Goal: Information Seeking & Learning: Learn about a topic

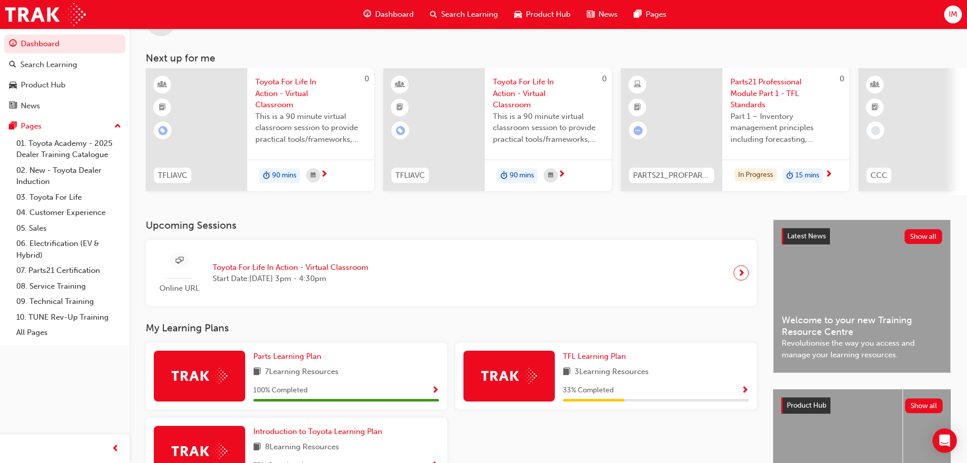
scroll to position [34, 0]
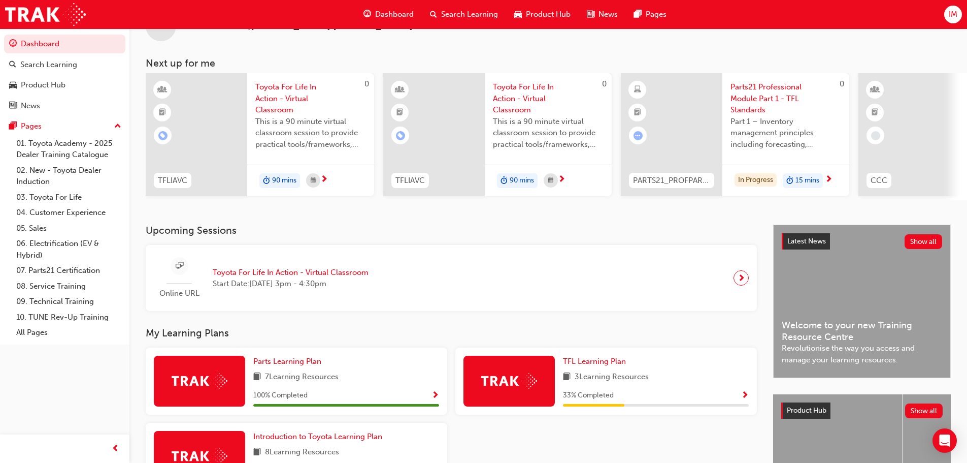
click at [755, 131] on span "Part 1 – Inventory management principles including forecasting, processes, and …" at bounding box center [786, 133] width 111 height 35
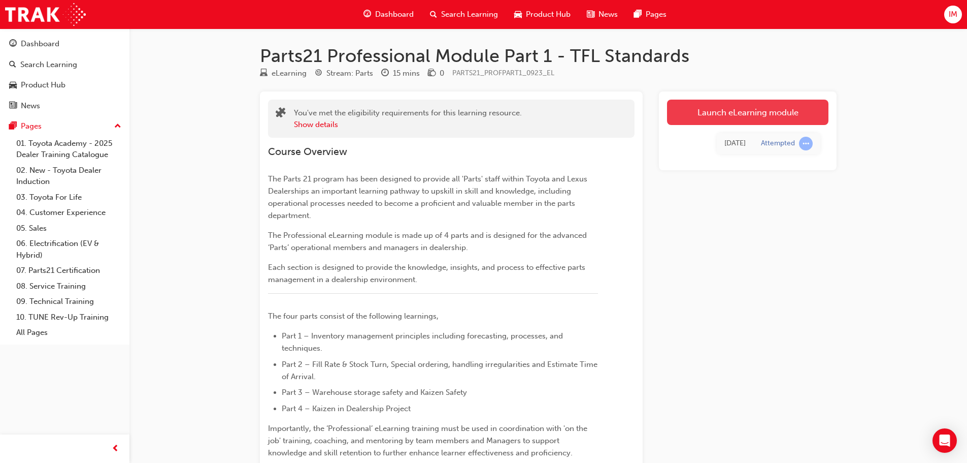
click at [772, 114] on link "Launch eLearning module" at bounding box center [747, 112] width 161 height 25
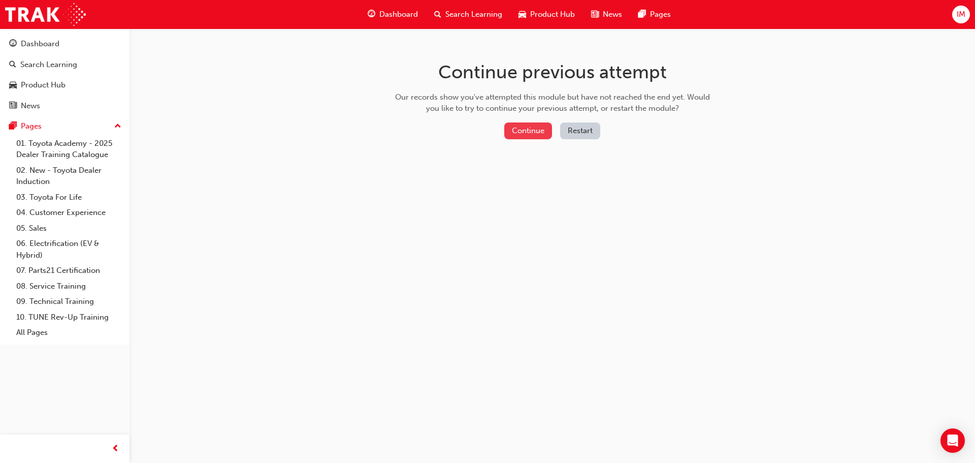
click at [527, 128] on button "Continue" at bounding box center [528, 130] width 48 height 17
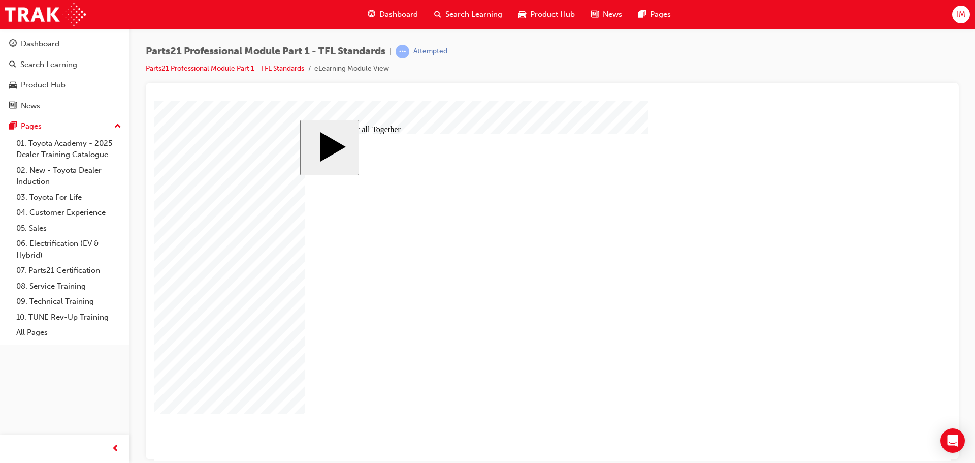
click at [154, 101] on image at bounding box center [154, 101] width 0 height 0
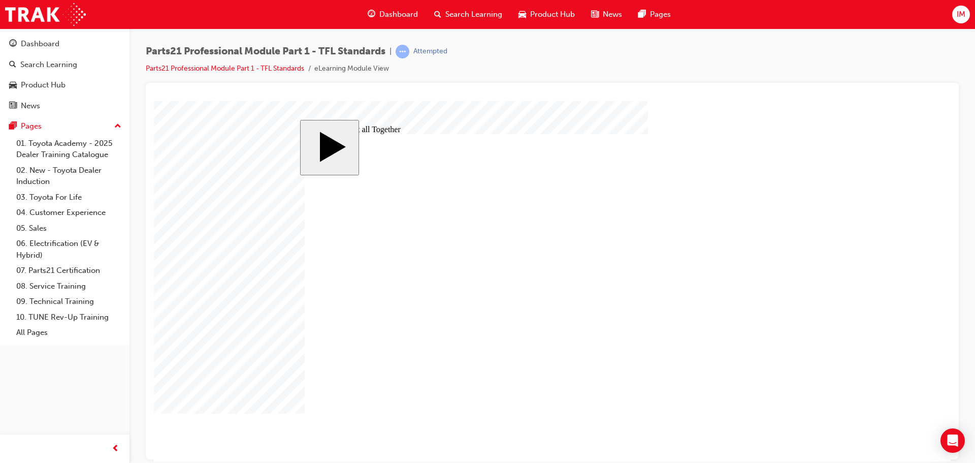
drag, startPoint x: 688, startPoint y: 220, endPoint x: 465, endPoint y: 345, distance: 255.9
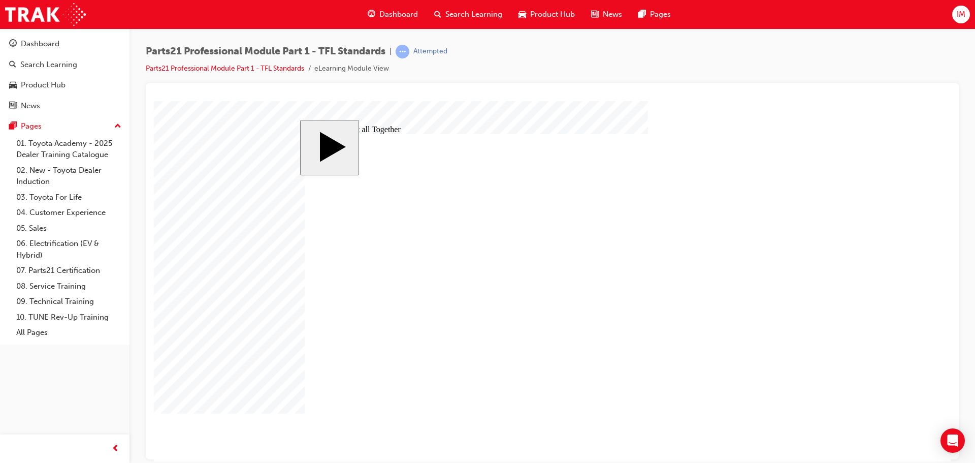
drag, startPoint x: 688, startPoint y: 220, endPoint x: 614, endPoint y: 245, distance: 77.5
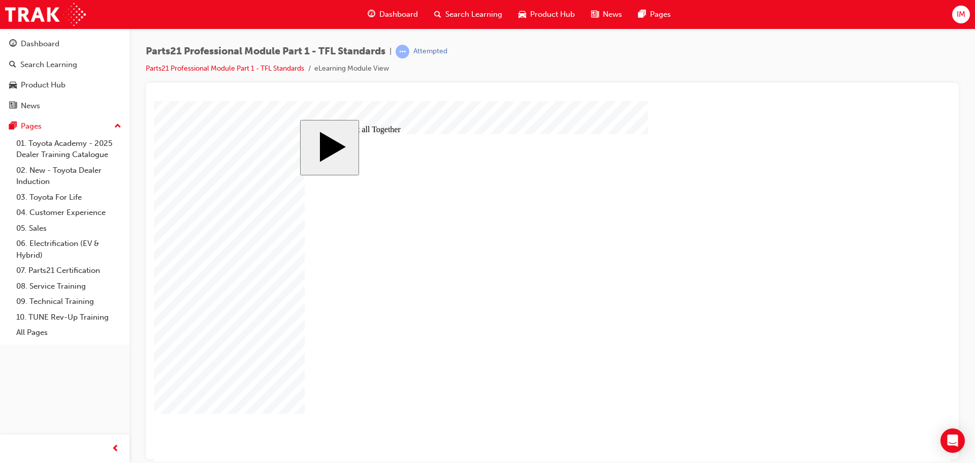
drag, startPoint x: 705, startPoint y: 210, endPoint x: 705, endPoint y: 219, distance: 8.6
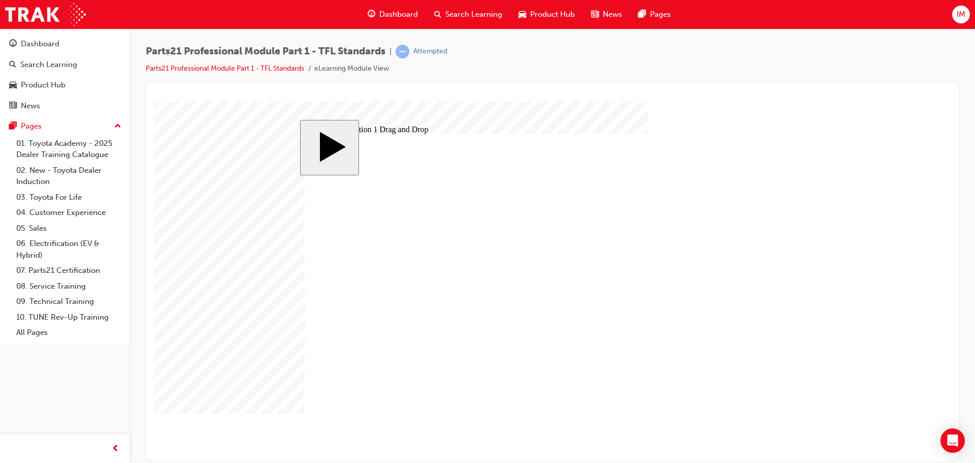
drag, startPoint x: 603, startPoint y: 248, endPoint x: 460, endPoint y: 300, distance: 152.2
drag, startPoint x: 602, startPoint y: 267, endPoint x: 490, endPoint y: 251, distance: 112.9
drag, startPoint x: 629, startPoint y: 284, endPoint x: 480, endPoint y: 270, distance: 149.9
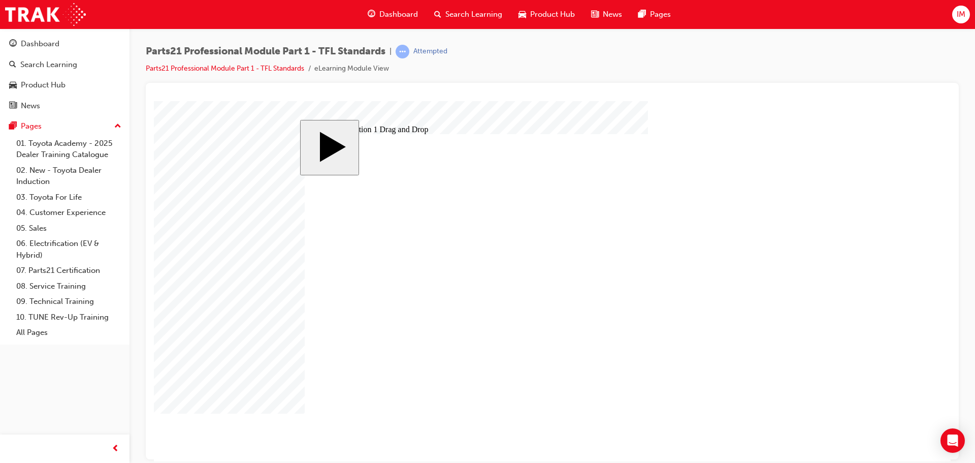
drag, startPoint x: 614, startPoint y: 301, endPoint x: 433, endPoint y: 325, distance: 182.9
drag, startPoint x: 608, startPoint y: 313, endPoint x: 438, endPoint y: 283, distance: 173.2
drag, startPoint x: 629, startPoint y: 334, endPoint x: 634, endPoint y: 315, distance: 19.5
drag, startPoint x: 637, startPoint y: 368, endPoint x: 471, endPoint y: 334, distance: 169.5
drag, startPoint x: 602, startPoint y: 337, endPoint x: 528, endPoint y: 370, distance: 80.5
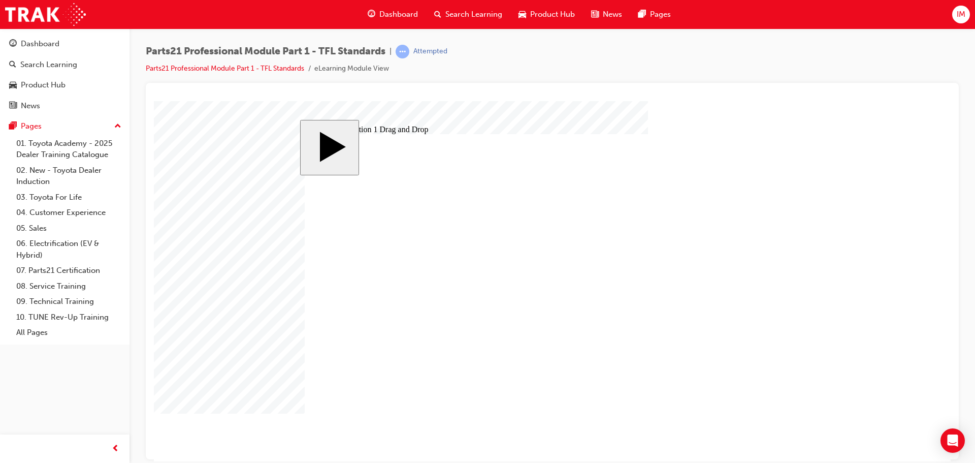
drag, startPoint x: 617, startPoint y: 344, endPoint x: 455, endPoint y: 378, distance: 165.6
drag, startPoint x: 602, startPoint y: 379, endPoint x: 410, endPoint y: 347, distance: 194.1
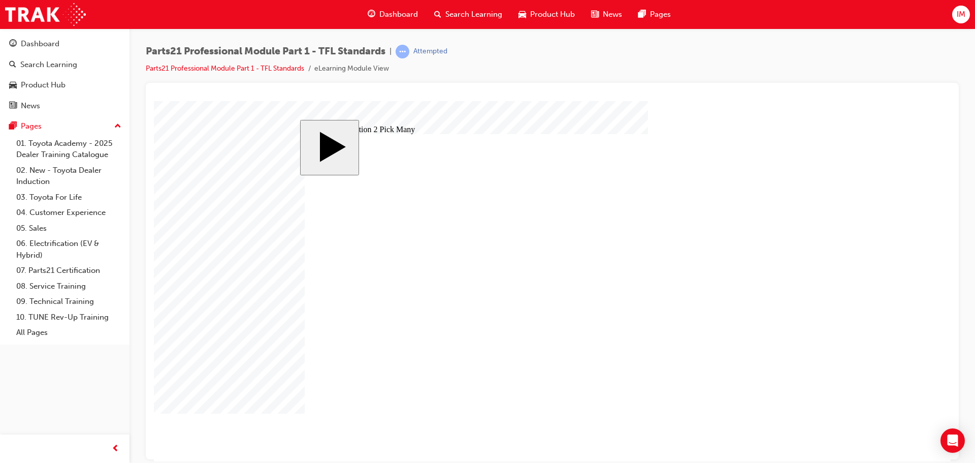
checkbox input "true"
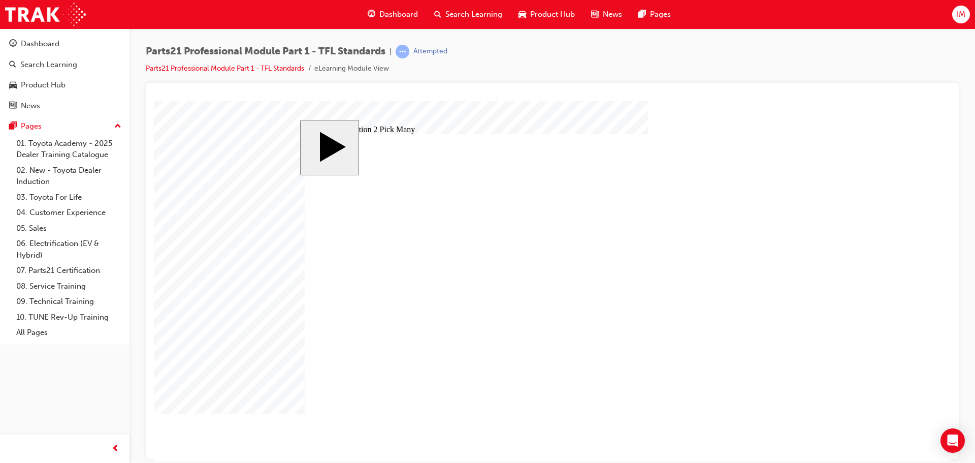
checkbox input "true"
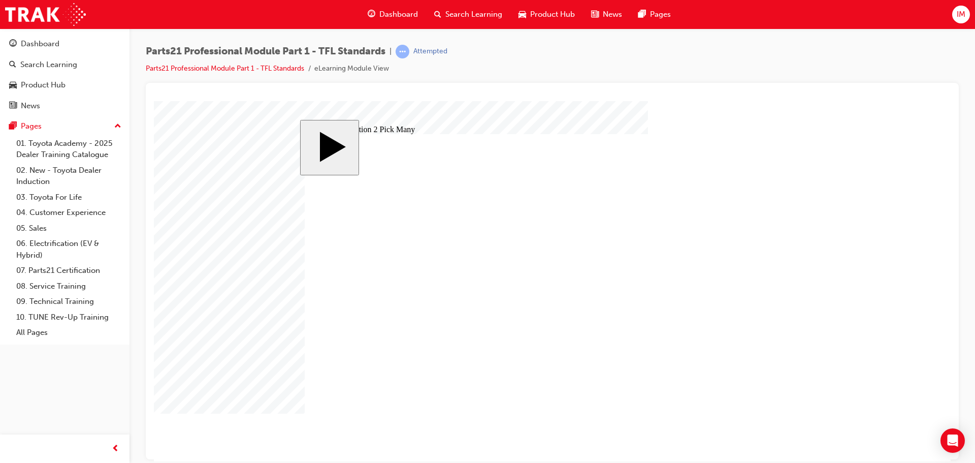
checkbox input "true"
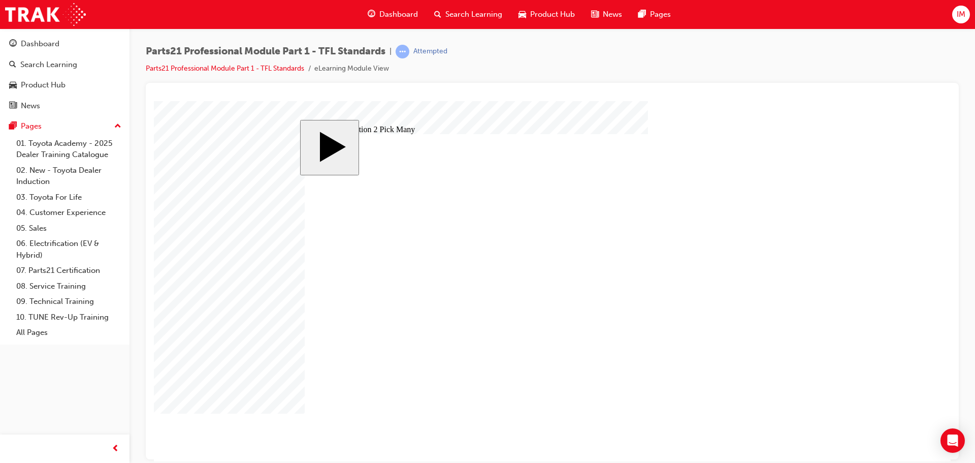
checkbox input "true"
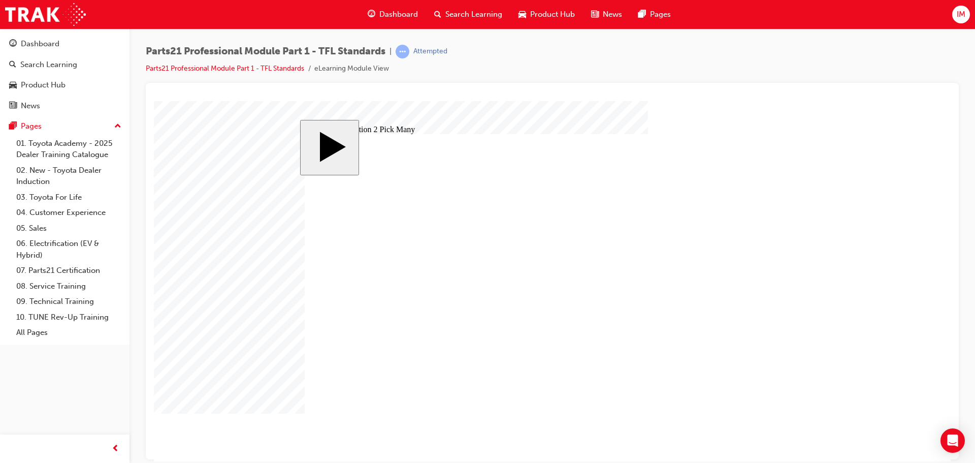
checkbox input "true"
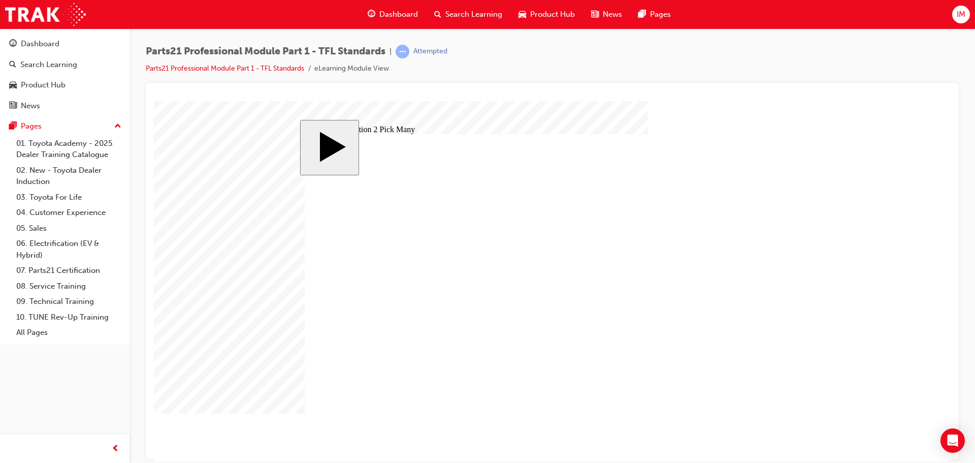
checkbox input "false"
drag, startPoint x: 454, startPoint y: 287, endPoint x: 525, endPoint y: 290, distance: 71.1
checkbox input "false"
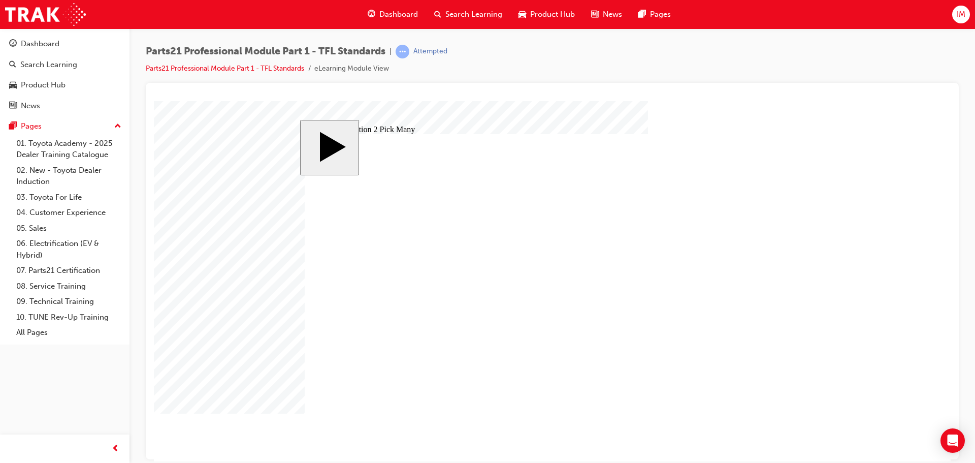
drag, startPoint x: 525, startPoint y: 290, endPoint x: 595, endPoint y: 291, distance: 69.1
checkbox input "false"
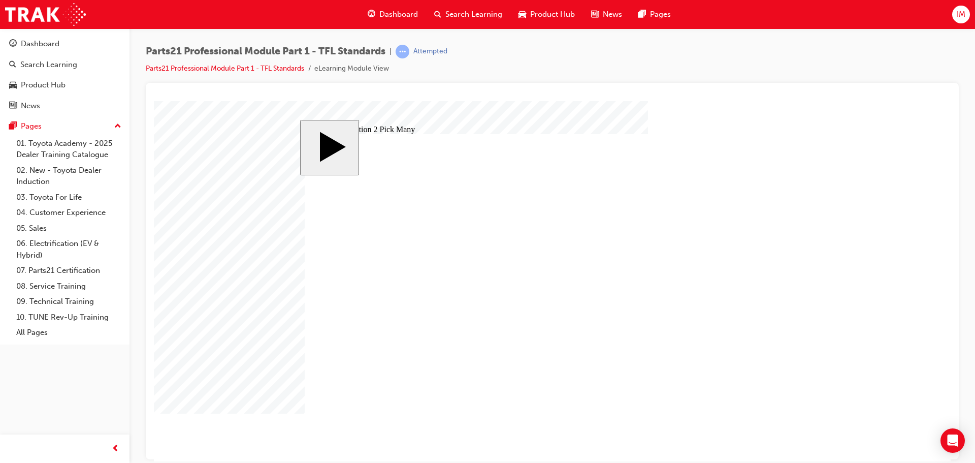
checkbox input "false"
drag, startPoint x: 708, startPoint y: 300, endPoint x: 702, endPoint y: 333, distance: 33.7
checkbox input "false"
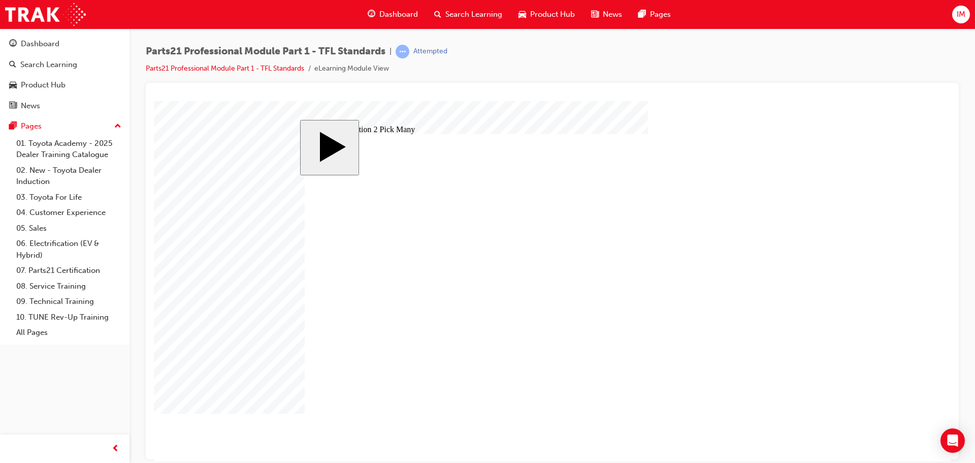
drag, startPoint x: 707, startPoint y: 344, endPoint x: 621, endPoint y: 345, distance: 85.3
checkbox input "false"
drag, startPoint x: 621, startPoint y: 345, endPoint x: 597, endPoint y: 347, distance: 24.5
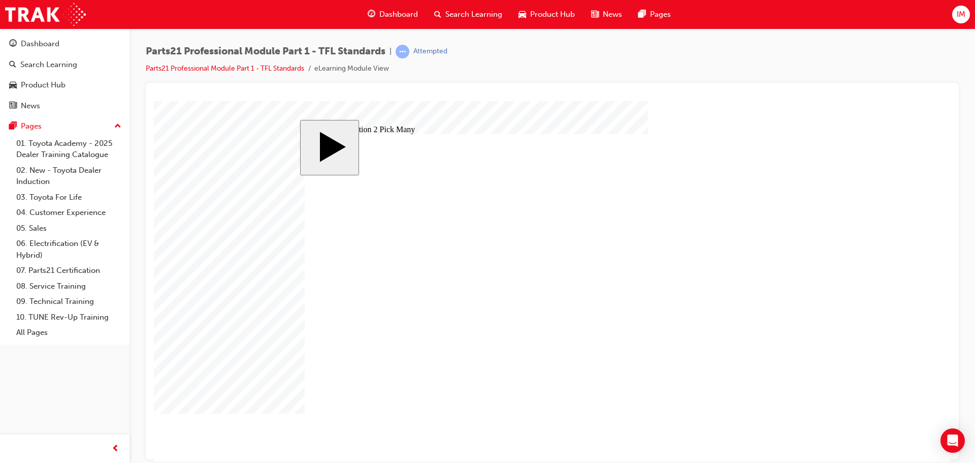
drag, startPoint x: 587, startPoint y: 347, endPoint x: 639, endPoint y: 347, distance: 52.3
checkbox input "false"
drag, startPoint x: 639, startPoint y: 347, endPoint x: 596, endPoint y: 349, distance: 43.2
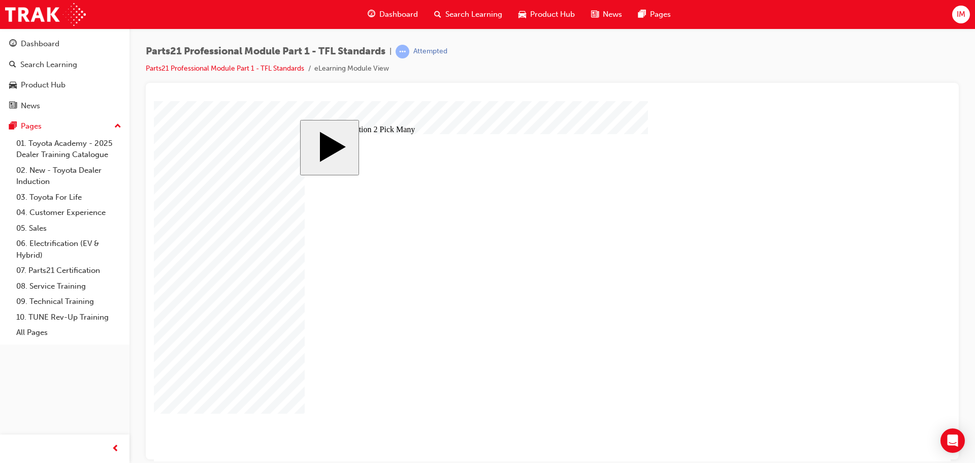
checkbox input "false"
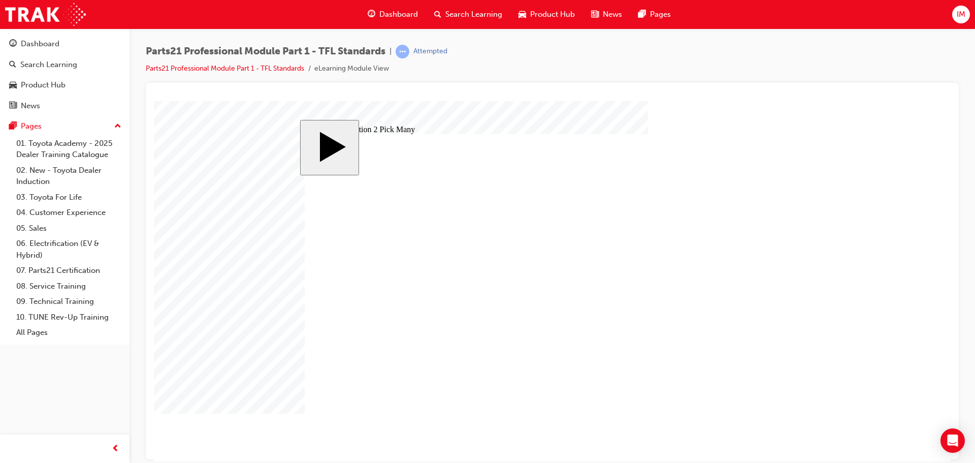
checkbox input "false"
checkbox input "true"
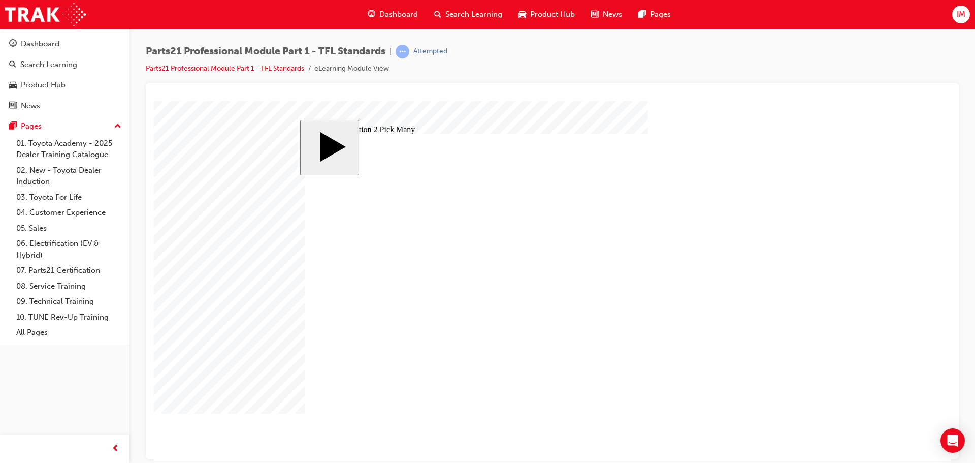
checkbox input "true"
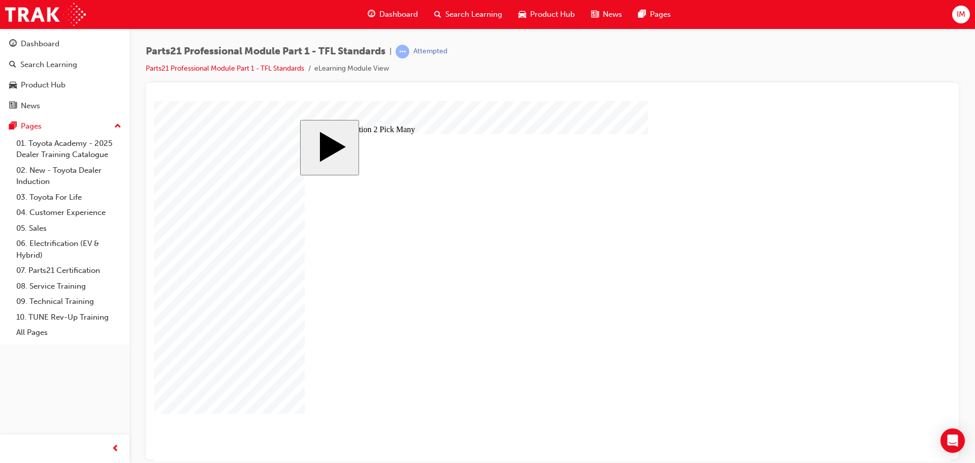
checkbox input "false"
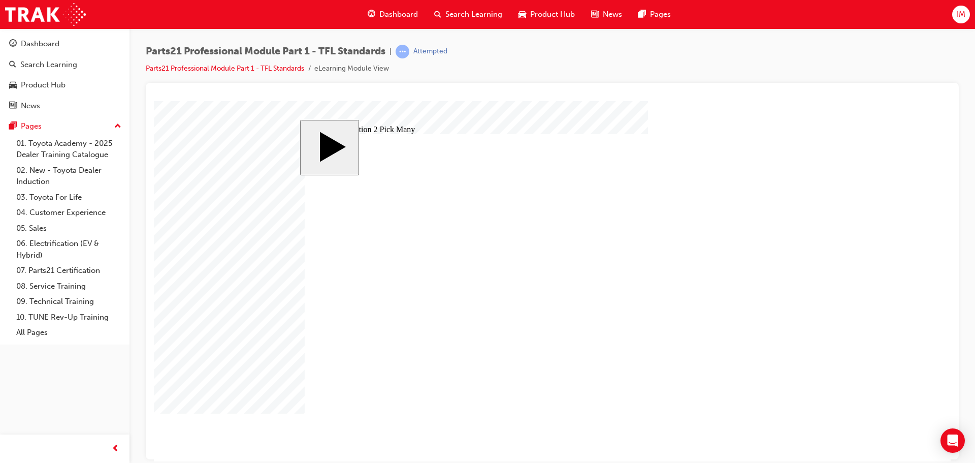
checkbox input "false"
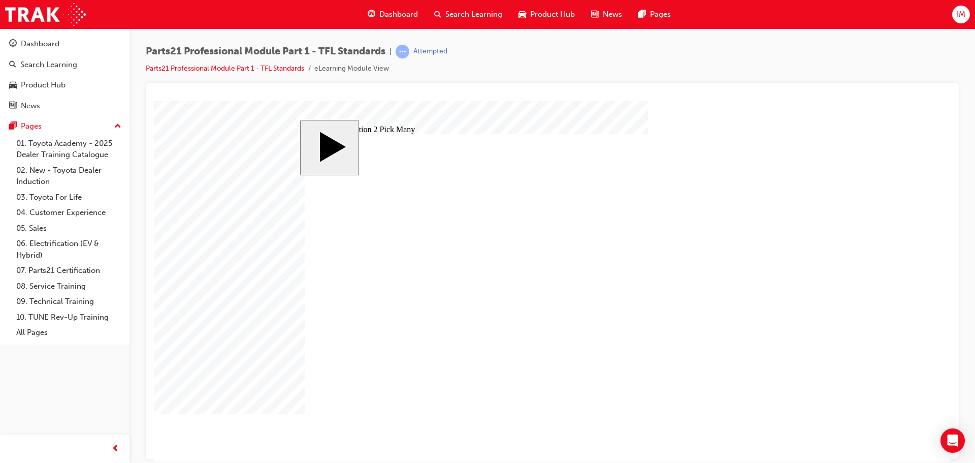
checkbox input "false"
checkbox input "true"
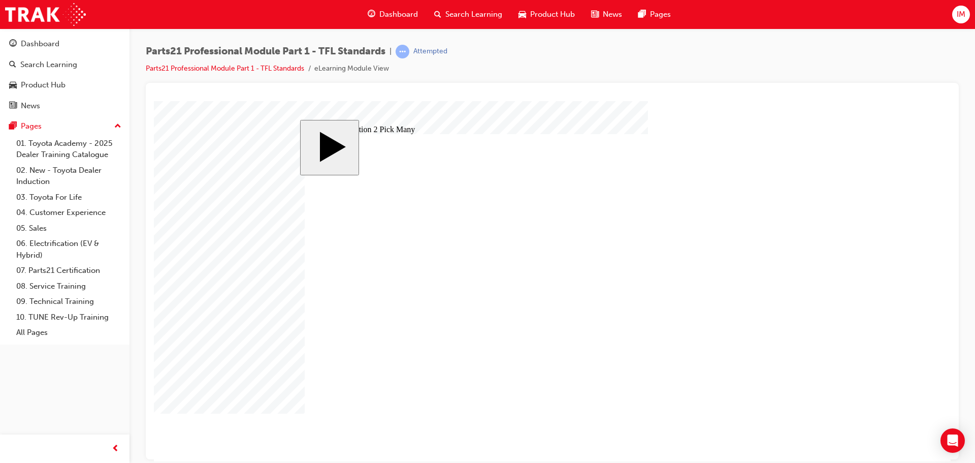
checkbox input "true"
checkbox input "false"
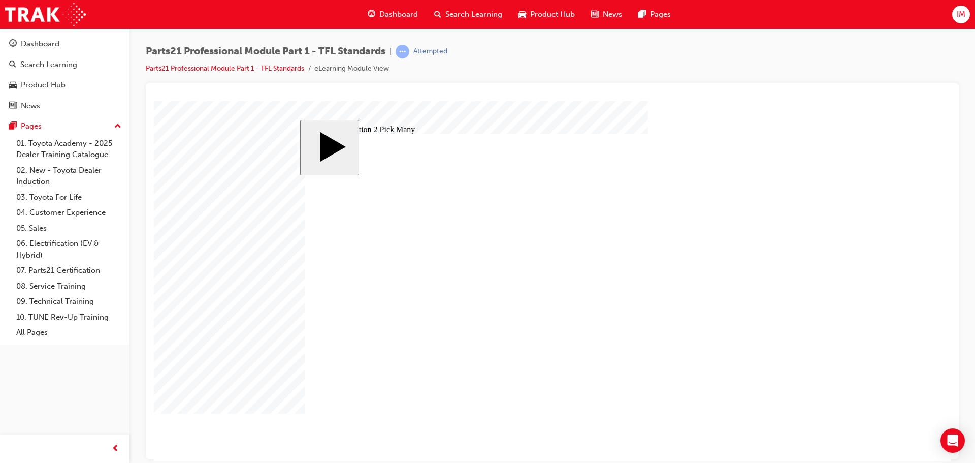
checkbox input "true"
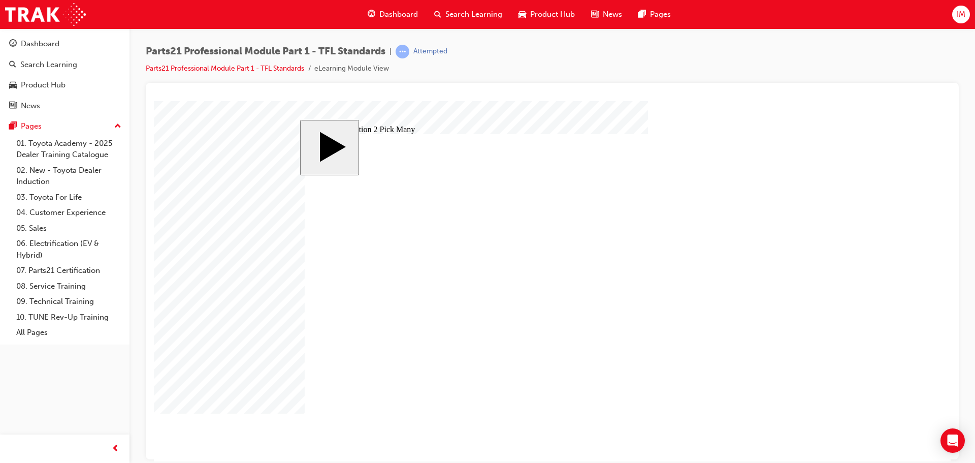
drag, startPoint x: 569, startPoint y: 318, endPoint x: 495, endPoint y: 337, distance: 76.5
checkbox input "false"
drag, startPoint x: 430, startPoint y: 314, endPoint x: 512, endPoint y: 293, distance: 84.2
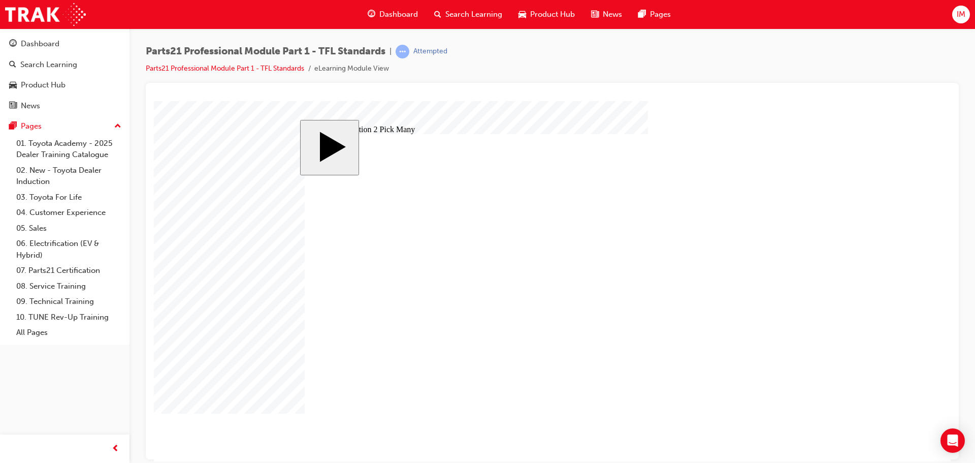
checkbox input "false"
checkbox input "true"
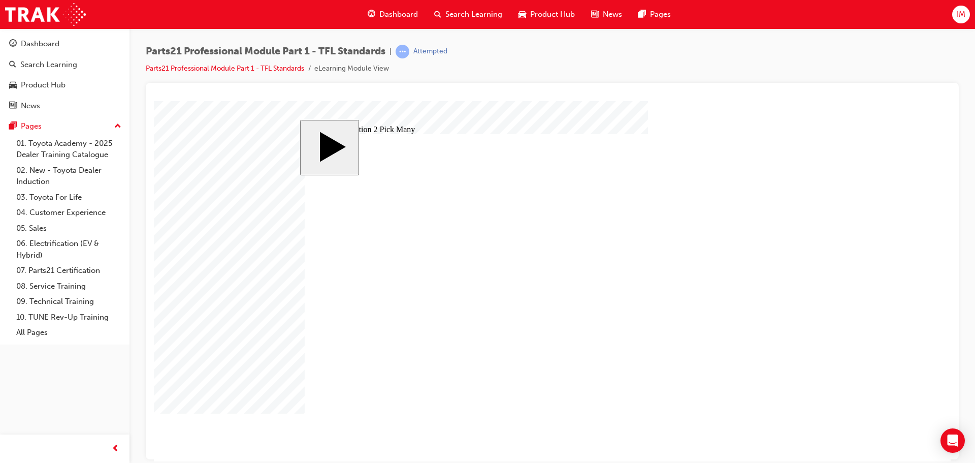
drag, startPoint x: 755, startPoint y: 421, endPoint x: 659, endPoint y: 392, distance: 100.7
checkbox input "false"
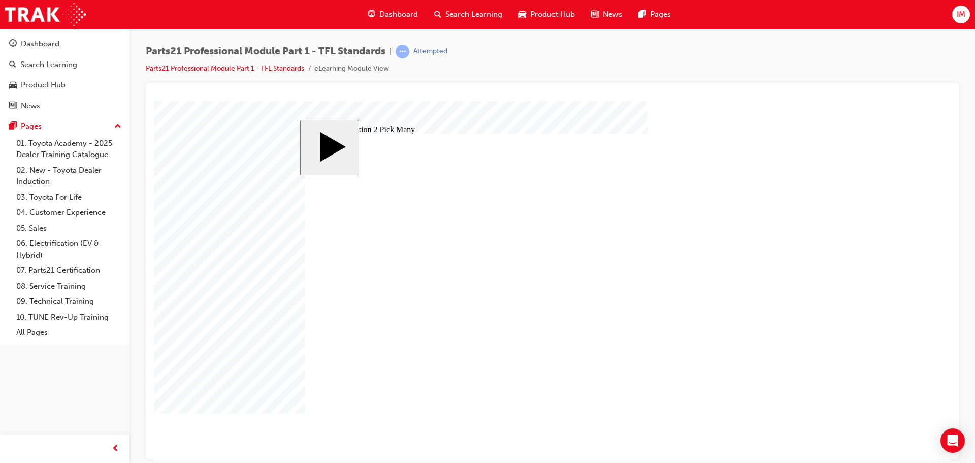
checkbox input "true"
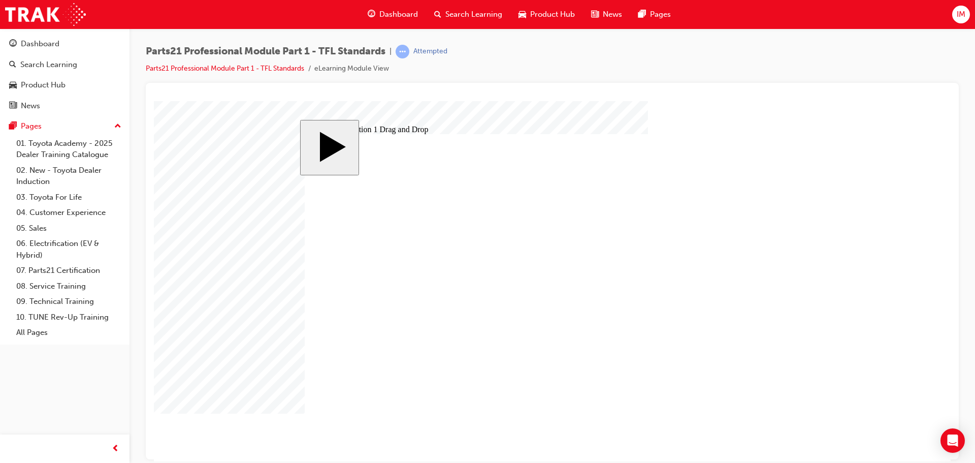
click at [801, 154] on div "slide: Quiz Question 1 Drag and Drop Rectangle CLOSE Help EXIT BUTTON Line 2 HE…" at bounding box center [552, 280] width 504 height 322
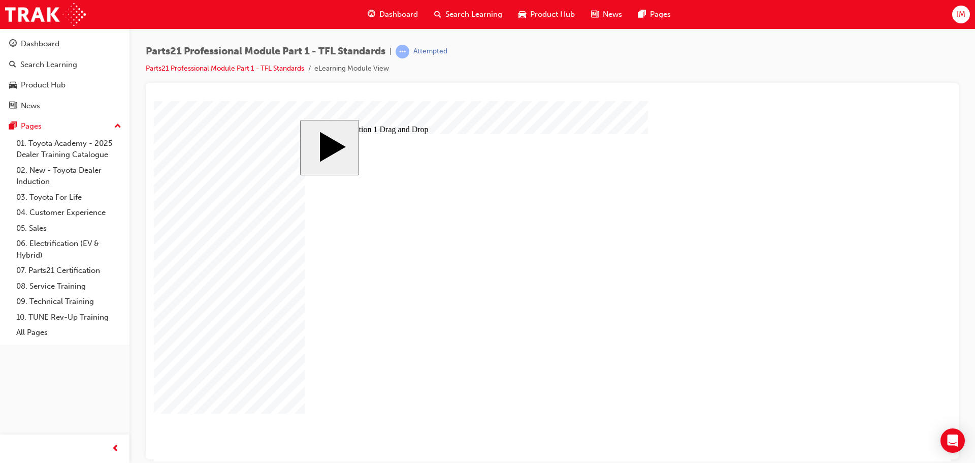
drag, startPoint x: 599, startPoint y: 243, endPoint x: 444, endPoint y: 300, distance: 165.6
drag, startPoint x: 596, startPoint y: 267, endPoint x: 424, endPoint y: 254, distance: 172.1
drag, startPoint x: 592, startPoint y: 282, endPoint x: 410, endPoint y: 270, distance: 182.7
drag, startPoint x: 617, startPoint y: 296, endPoint x: 441, endPoint y: 336, distance: 180.6
drag, startPoint x: 453, startPoint y: 331, endPoint x: 452, endPoint y: 315, distance: 15.8
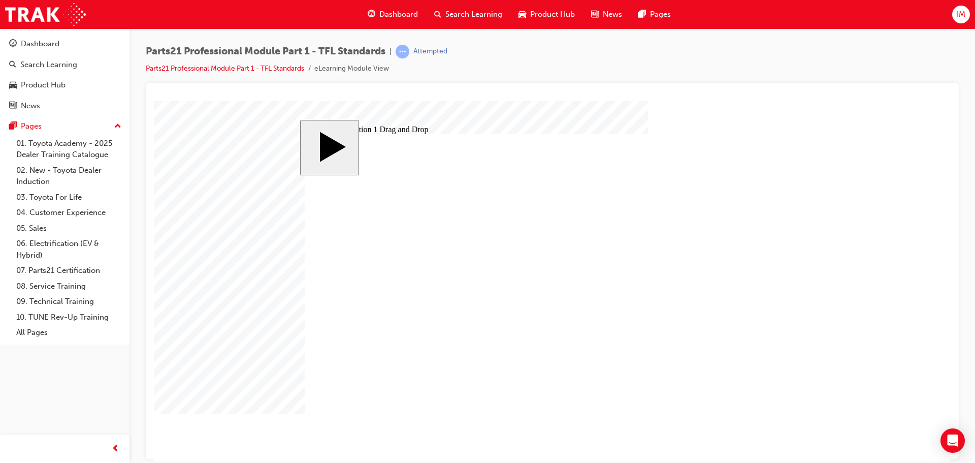
drag, startPoint x: 596, startPoint y: 314, endPoint x: 436, endPoint y: 282, distance: 163.0
drag, startPoint x: 601, startPoint y: 336, endPoint x: 451, endPoint y: 370, distance: 153.2
drag, startPoint x: 645, startPoint y: 346, endPoint x: 473, endPoint y: 388, distance: 177.7
drag, startPoint x: 586, startPoint y: 364, endPoint x: 480, endPoint y: 329, distance: 110.9
drag, startPoint x: 692, startPoint y: 374, endPoint x: 491, endPoint y: 341, distance: 204.3
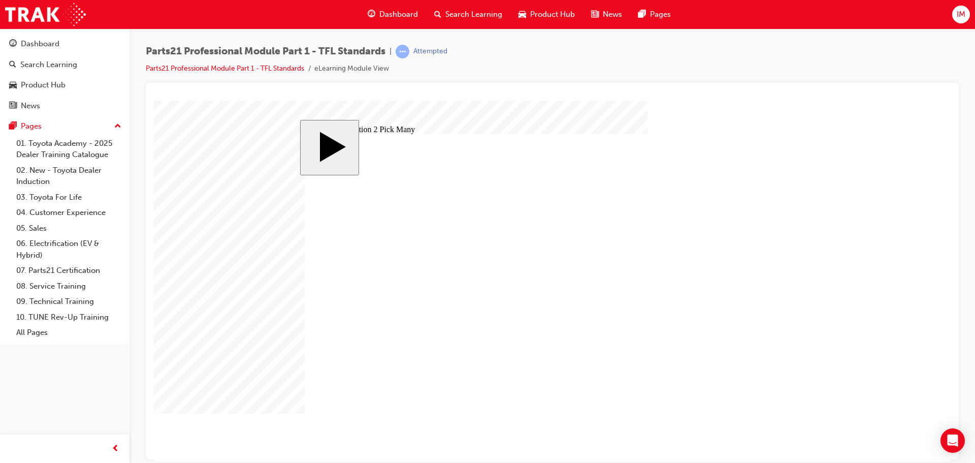
checkbox input "true"
checkbox input "false"
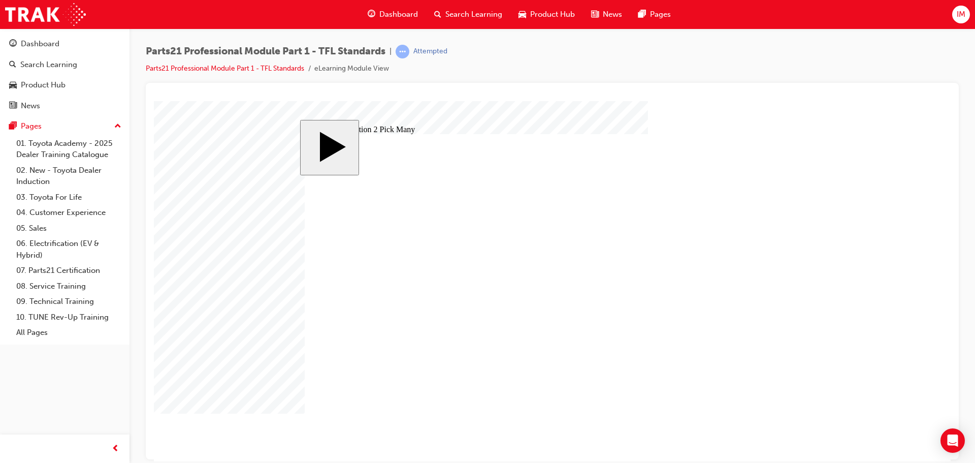
checkbox input "true"
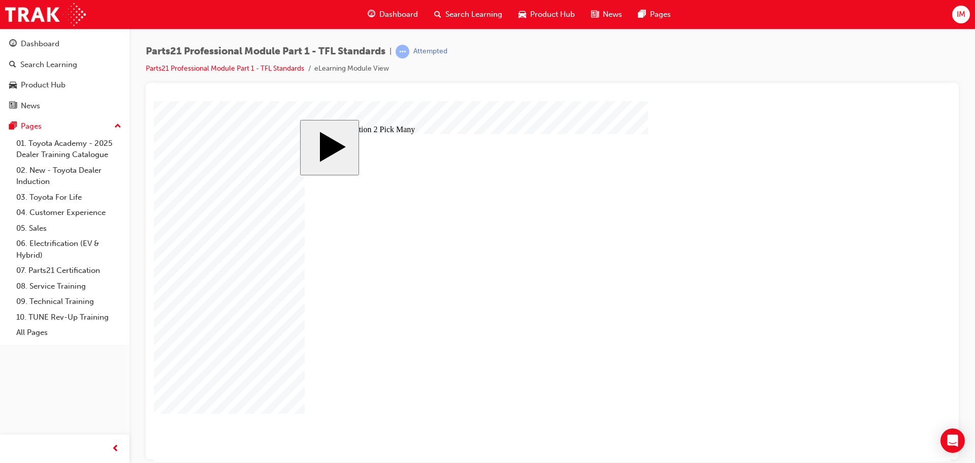
checkbox input "true"
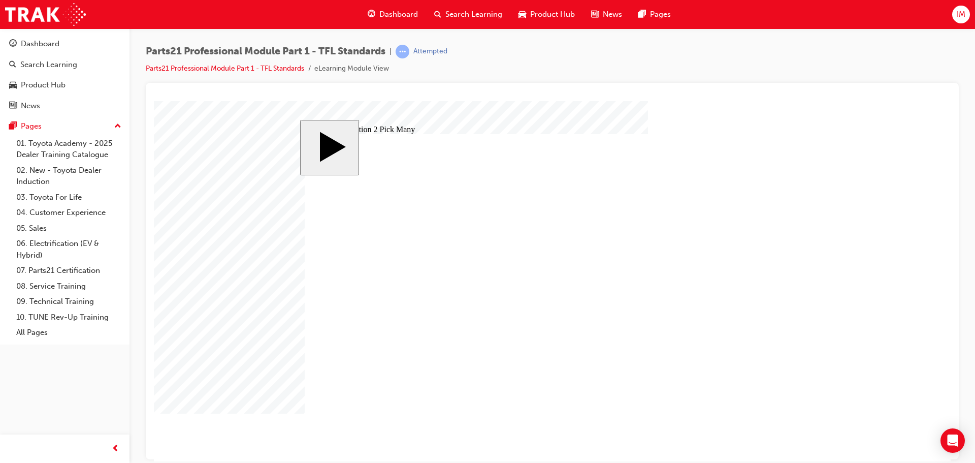
checkbox input "false"
drag, startPoint x: 591, startPoint y: 289, endPoint x: 686, endPoint y: 305, distance: 96.2
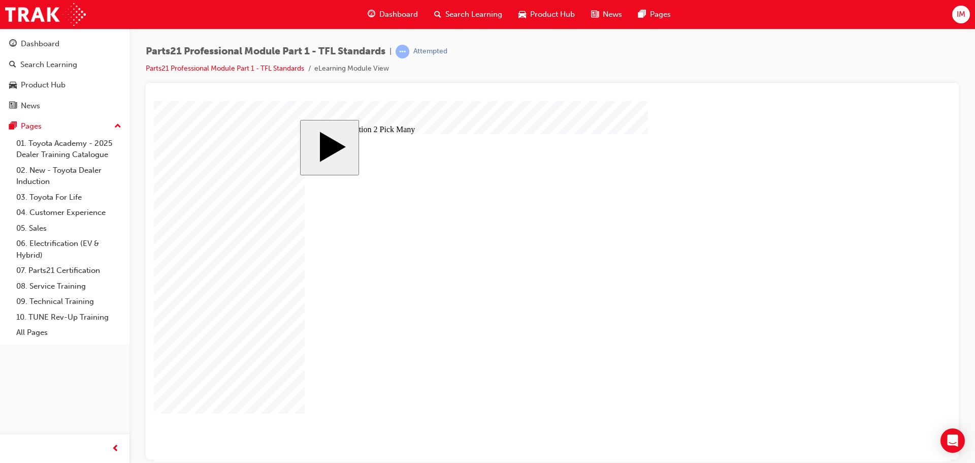
checkbox input "false"
drag, startPoint x: 698, startPoint y: 289, endPoint x: 709, endPoint y: 331, distance: 43.6
checkbox input "false"
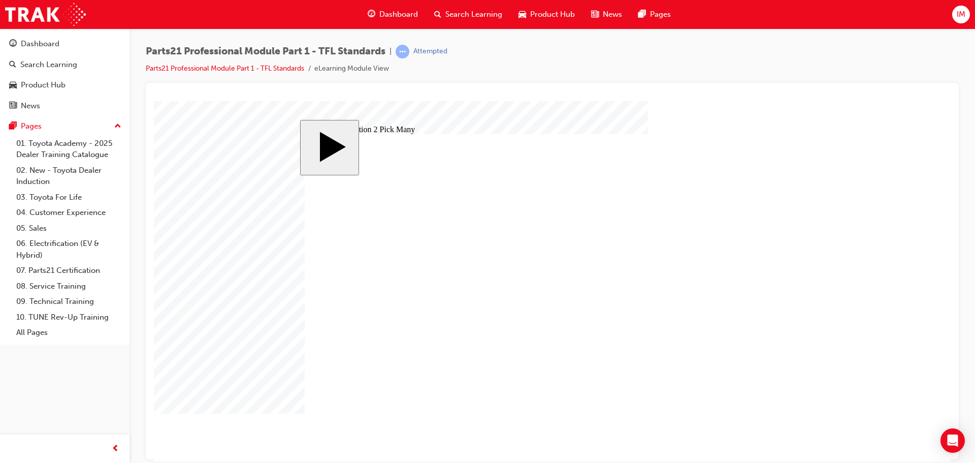
checkbox input "false"
checkbox input "true"
drag, startPoint x: 514, startPoint y: 350, endPoint x: 467, endPoint y: 321, distance: 54.9
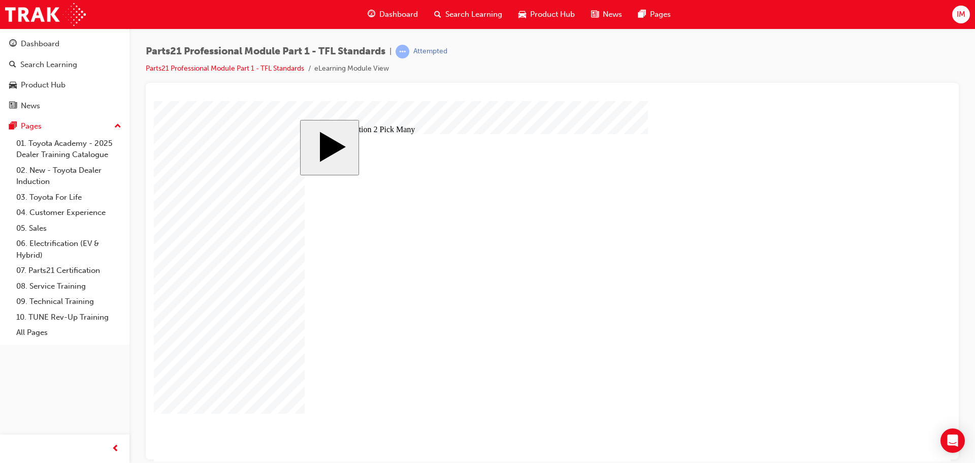
checkbox input "true"
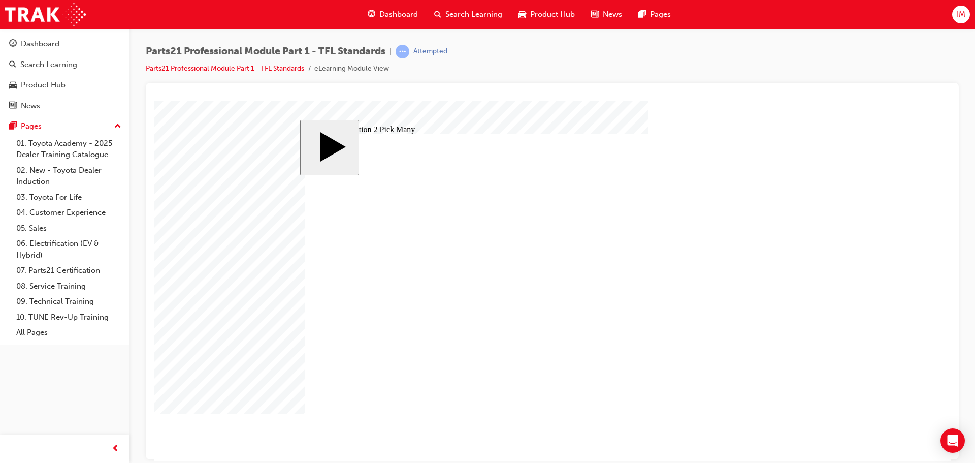
checkbox input "true"
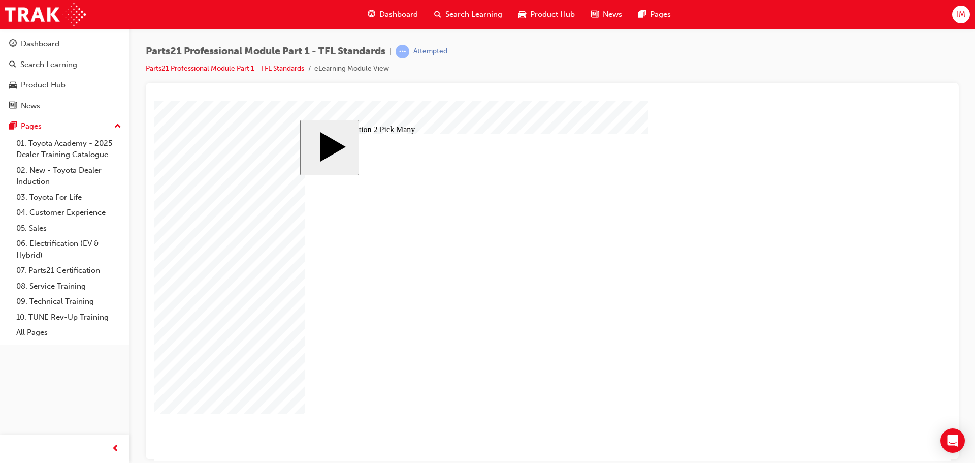
checkbox input "false"
drag, startPoint x: 620, startPoint y: 342, endPoint x: 639, endPoint y: 338, distance: 19.7
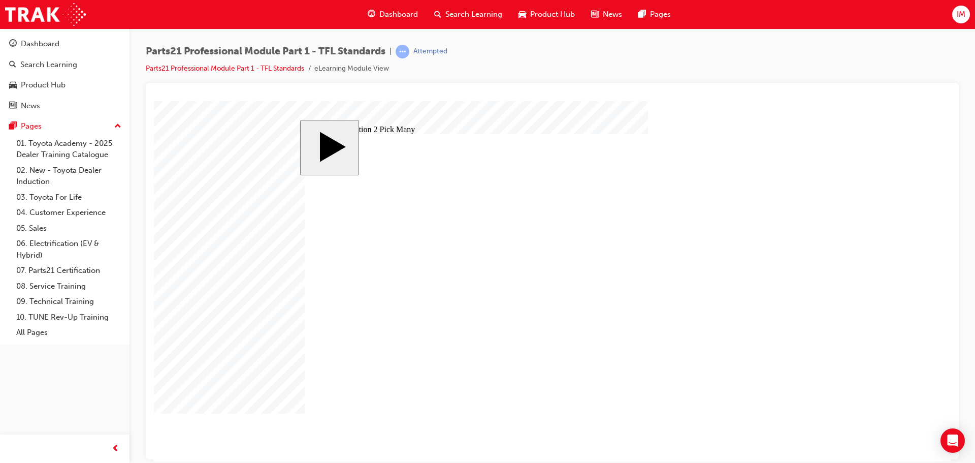
checkbox input "false"
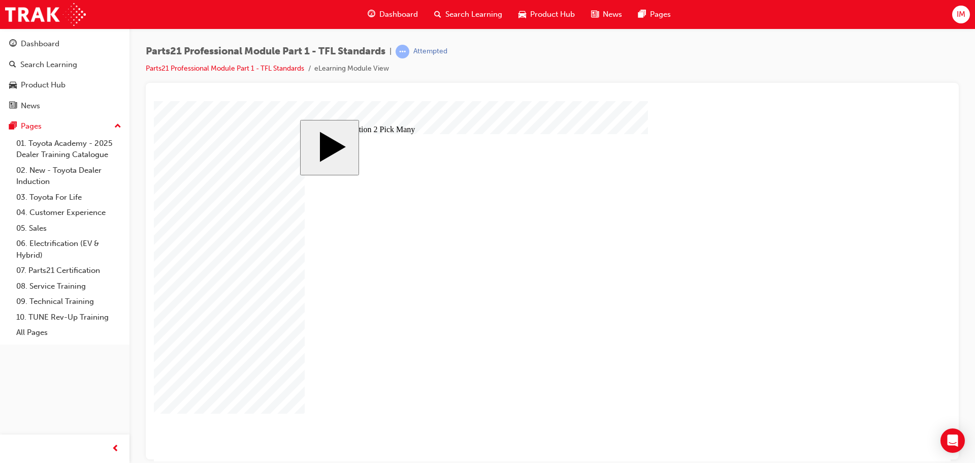
checkbox input "false"
click at [730, 404] on div at bounding box center [552, 281] width 797 height 360
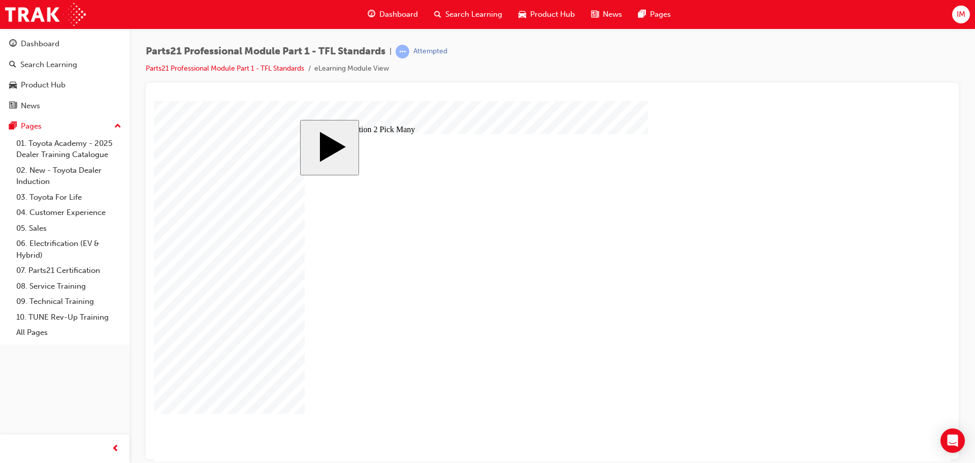
checkbox input "true"
drag, startPoint x: 488, startPoint y: 307, endPoint x: 552, endPoint y: 302, distance: 64.2
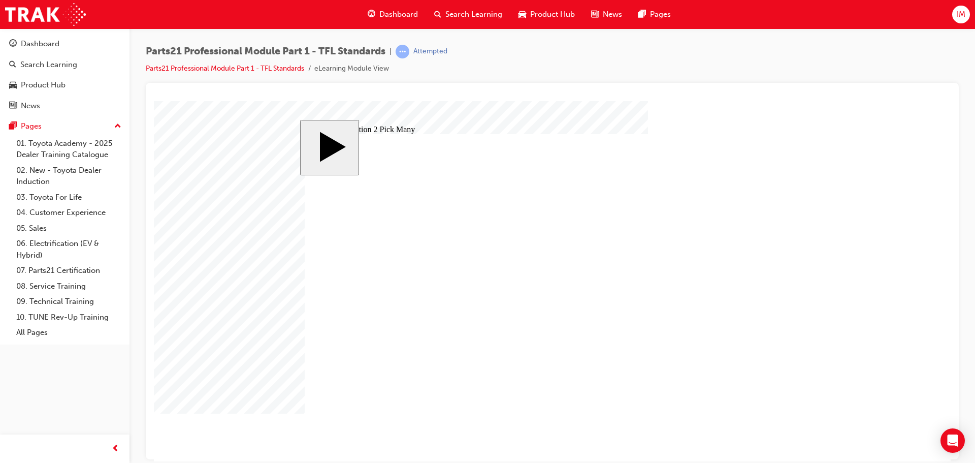
drag, startPoint x: 535, startPoint y: 302, endPoint x: 650, endPoint y: 352, distance: 125.5
checkbox input "true"
drag, startPoint x: 609, startPoint y: 362, endPoint x: 654, endPoint y: 354, distance: 45.5
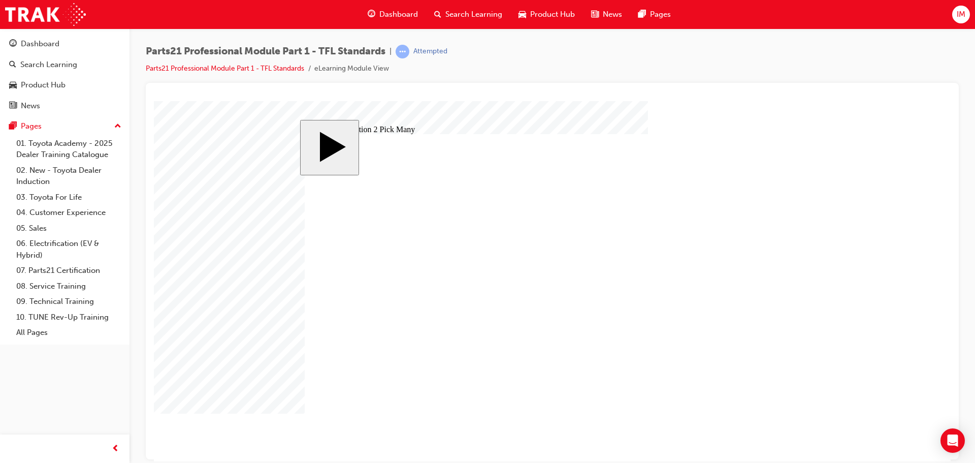
drag, startPoint x: 603, startPoint y: 352, endPoint x: 639, endPoint y: 350, distance: 36.6
checkbox input "true"
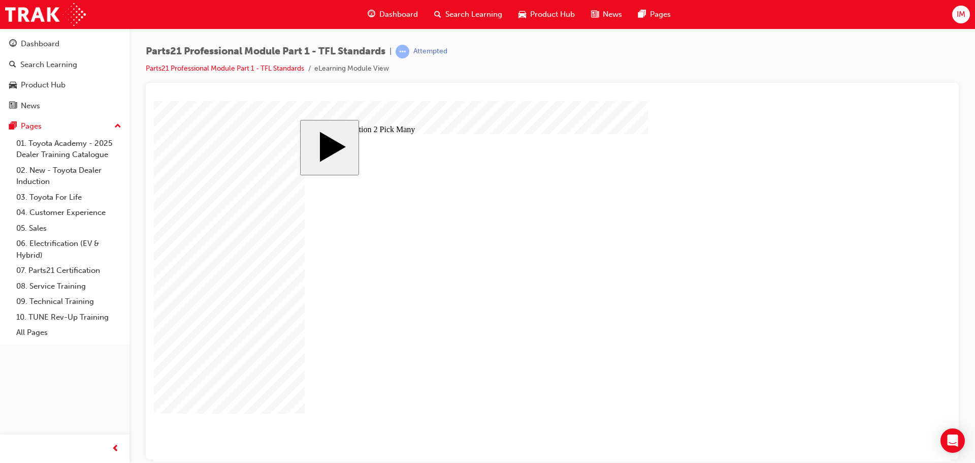
drag, startPoint x: 472, startPoint y: 348, endPoint x: 511, endPoint y: 348, distance: 39.6
drag, startPoint x: 534, startPoint y: 349, endPoint x: 600, endPoint y: 342, distance: 66.4
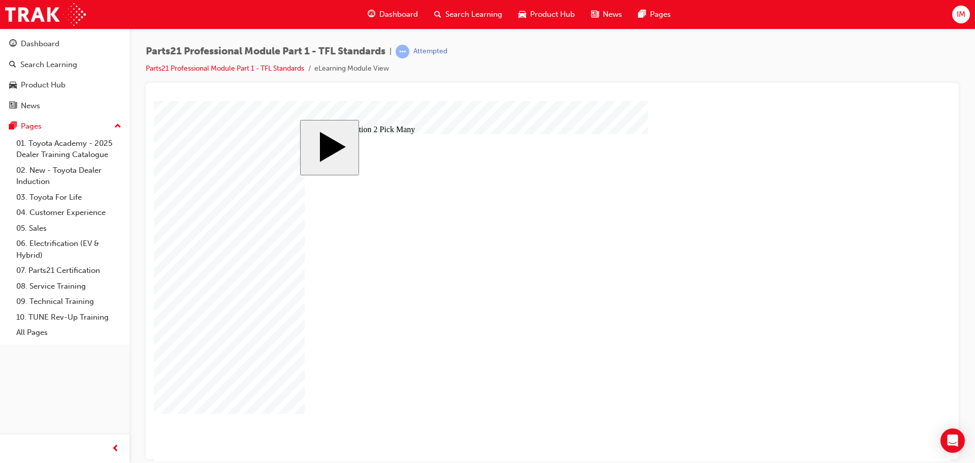
checkbox input "false"
drag, startPoint x: 602, startPoint y: 342, endPoint x: 639, endPoint y: 339, distance: 37.2
checkbox input "false"
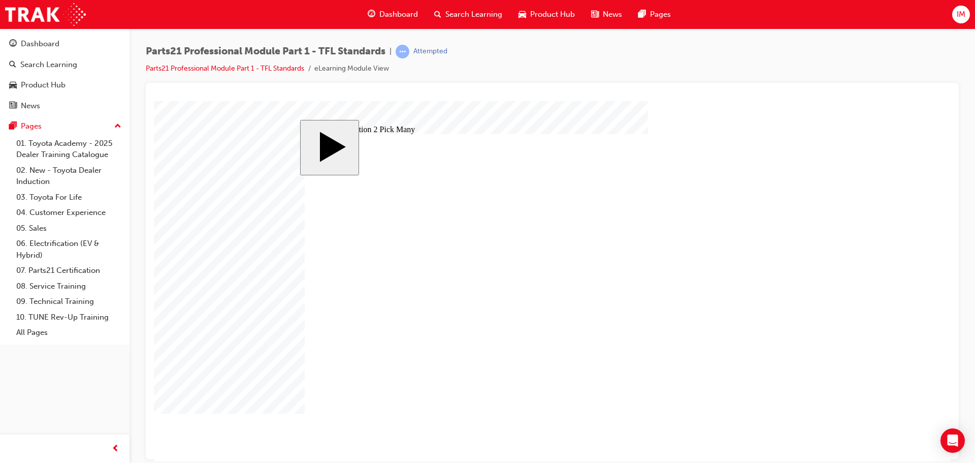
drag, startPoint x: 639, startPoint y: 339, endPoint x: 547, endPoint y: 325, distance: 92.4
checkbox input "false"
drag, startPoint x: 545, startPoint y: 311, endPoint x: 516, endPoint y: 322, distance: 31.0
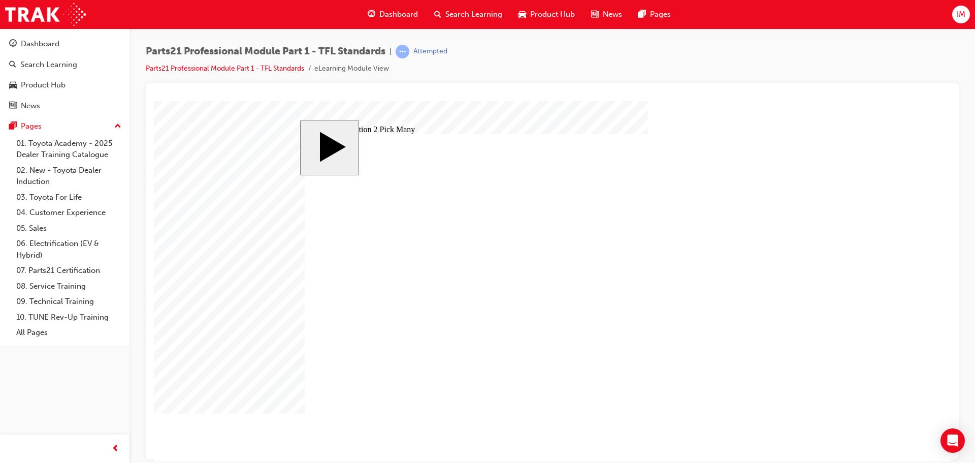
checkbox input "false"
checkbox input "true"
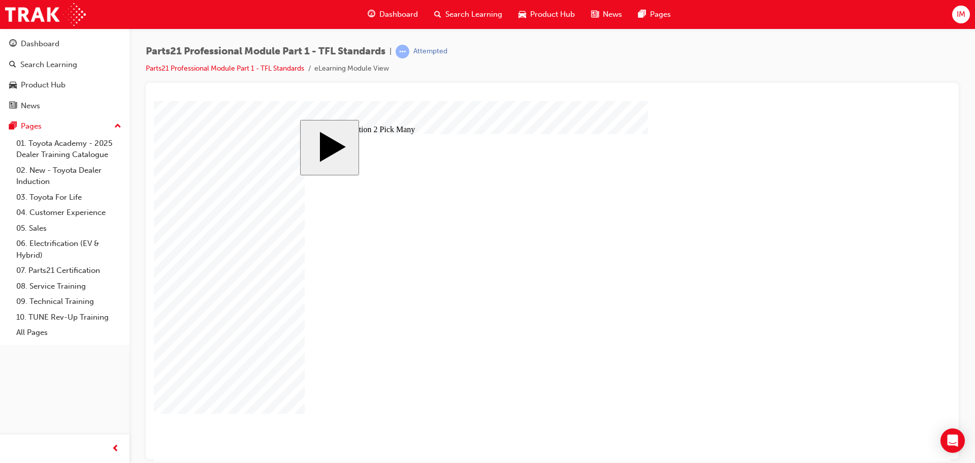
checkbox input "true"
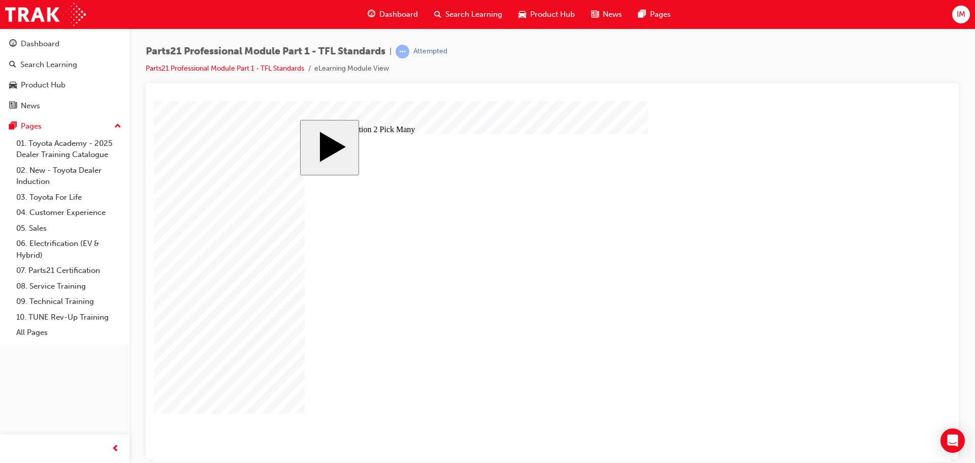
checkbox input "true"
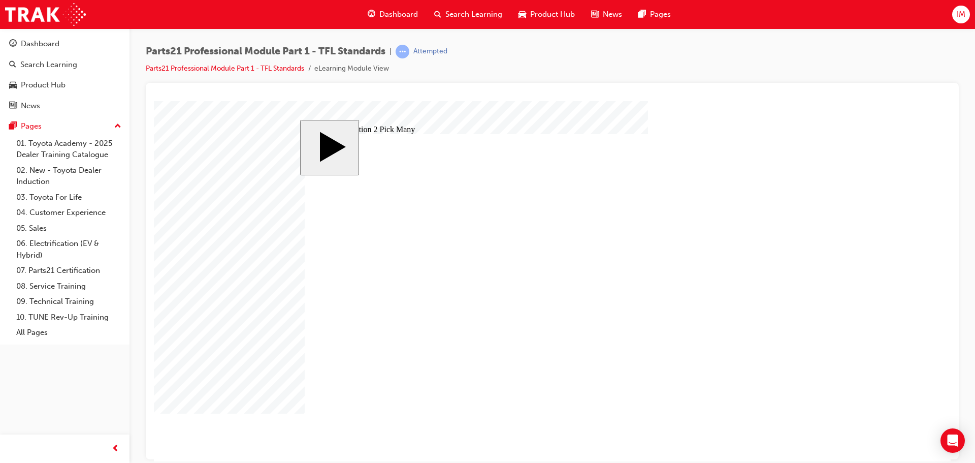
drag, startPoint x: 647, startPoint y: 343, endPoint x: 670, endPoint y: 343, distance: 22.8
checkbox input "false"
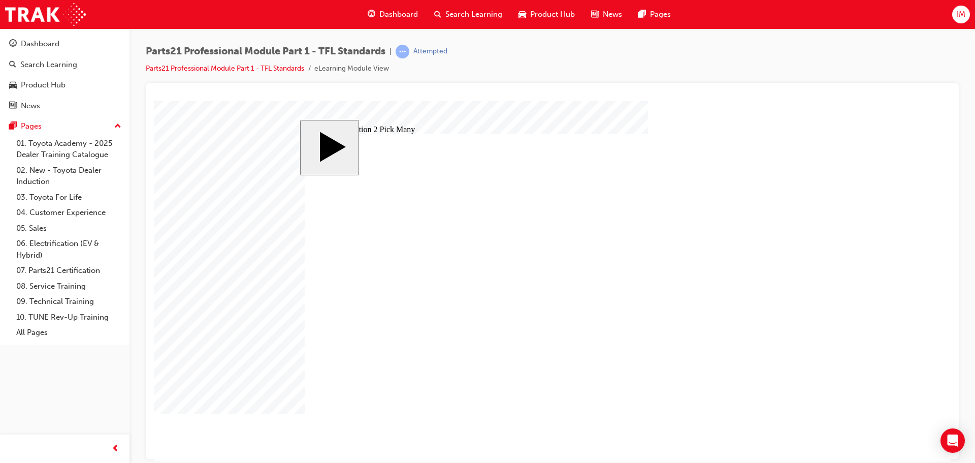
checkbox input "true"
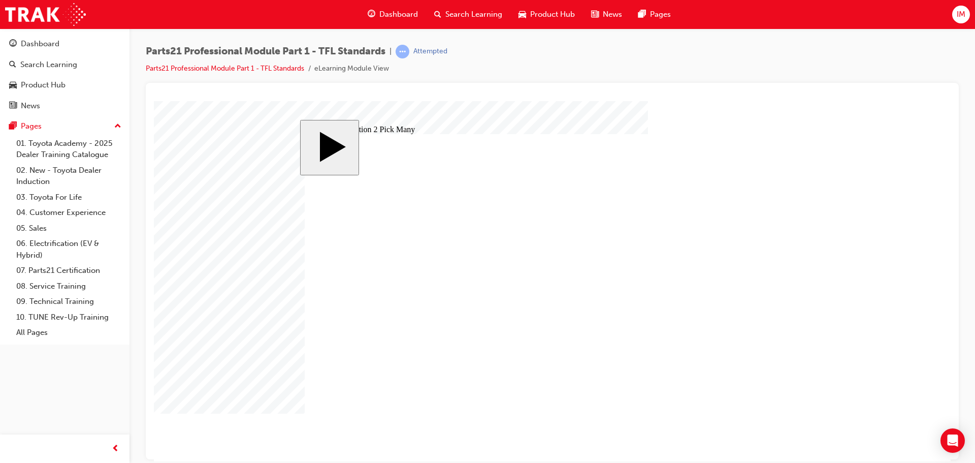
checkbox input "false"
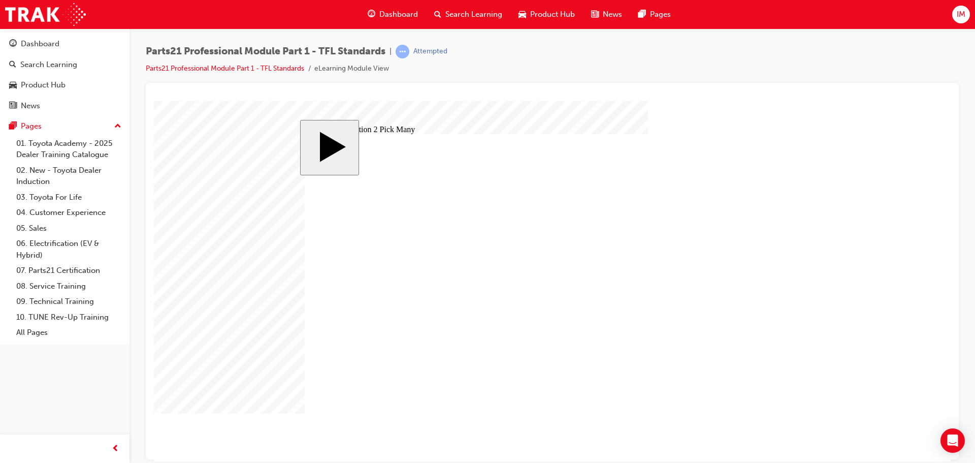
checkbox input "false"
drag, startPoint x: 534, startPoint y: 343, endPoint x: 542, endPoint y: 343, distance: 7.6
checkbox input "false"
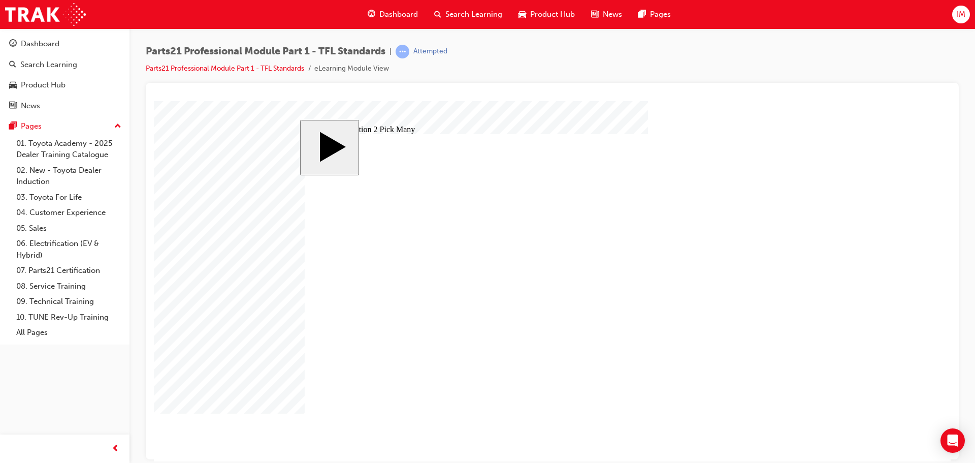
checkbox input "false"
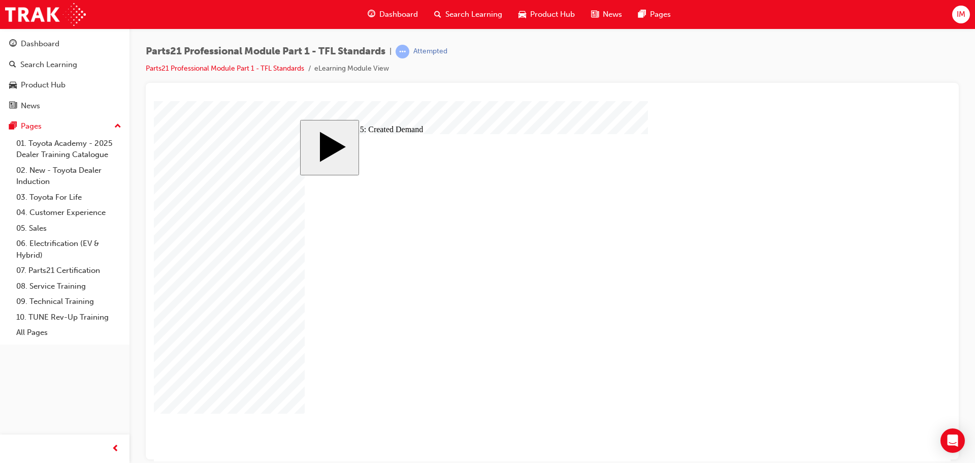
checkbox input "true"
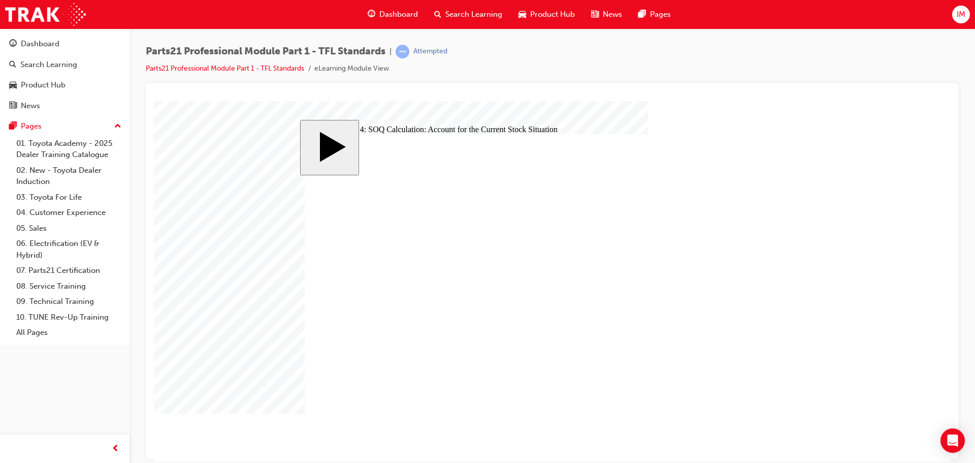
drag, startPoint x: 403, startPoint y: 293, endPoint x: 488, endPoint y: 285, distance: 85.2
checkbox input "true"
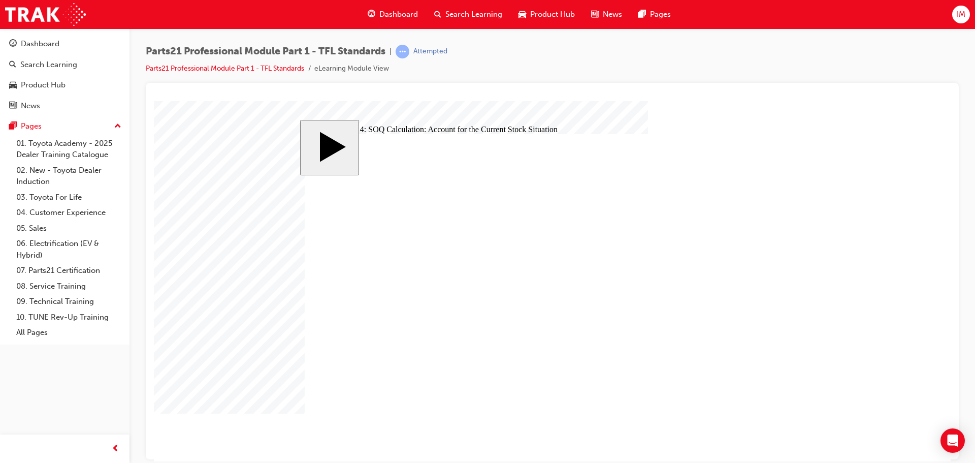
checkbox input "true"
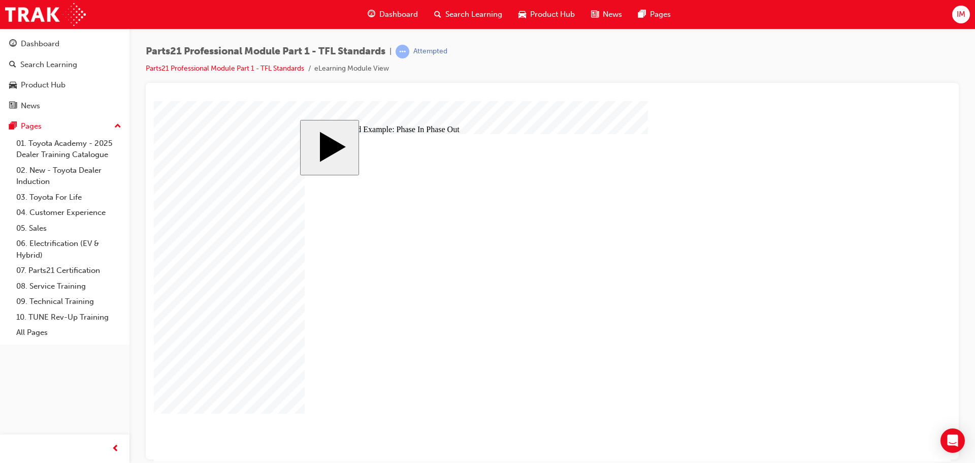
type input "8"
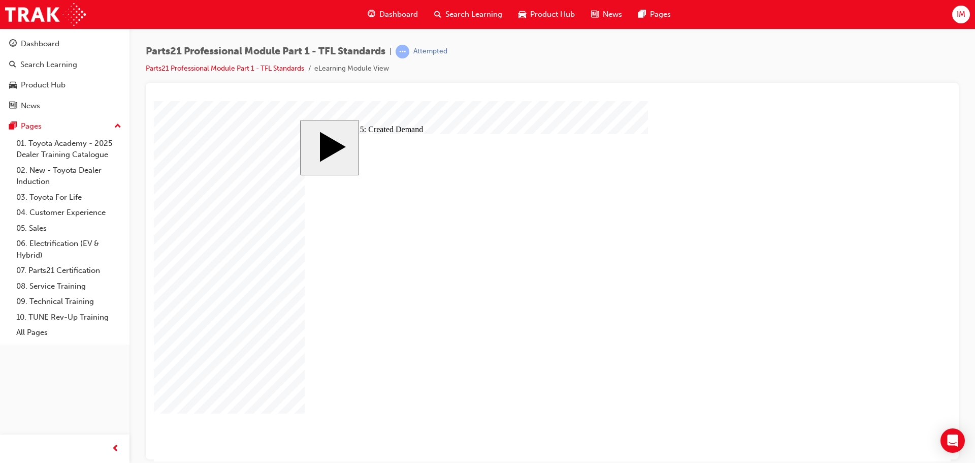
checkbox input "true"
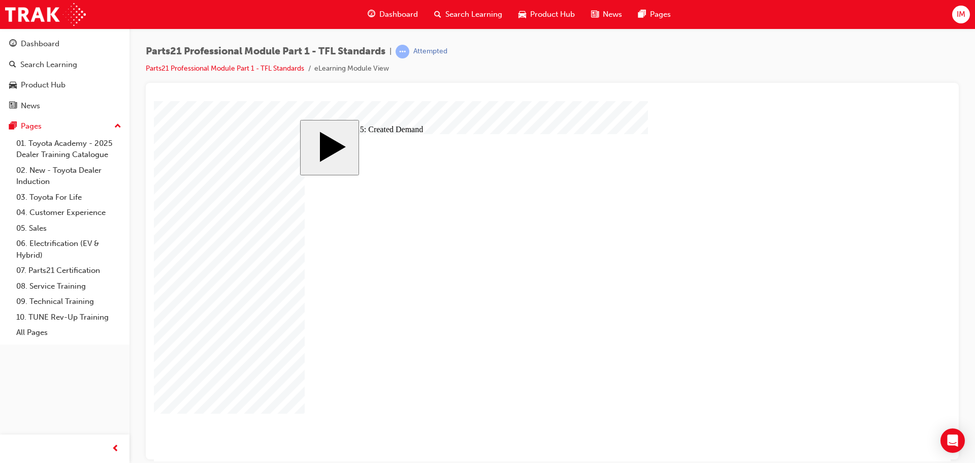
checkbox input "true"
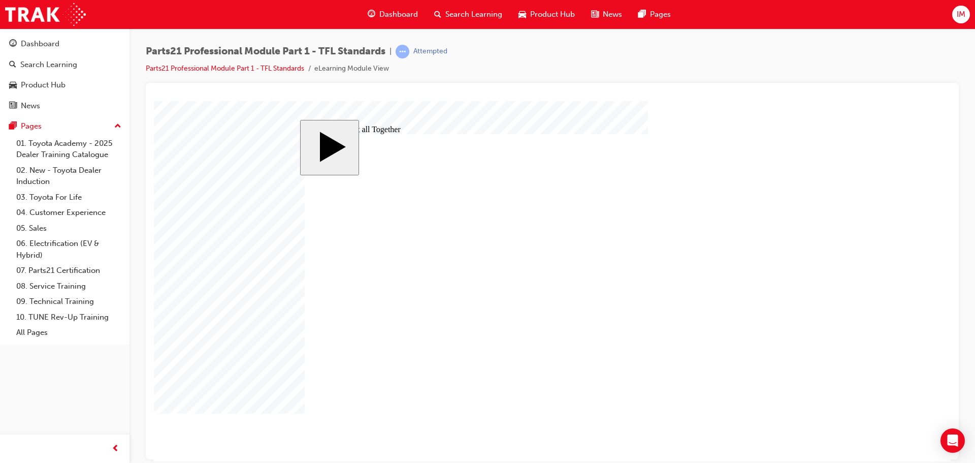
drag, startPoint x: 726, startPoint y: 207, endPoint x: 539, endPoint y: 317, distance: 216.9
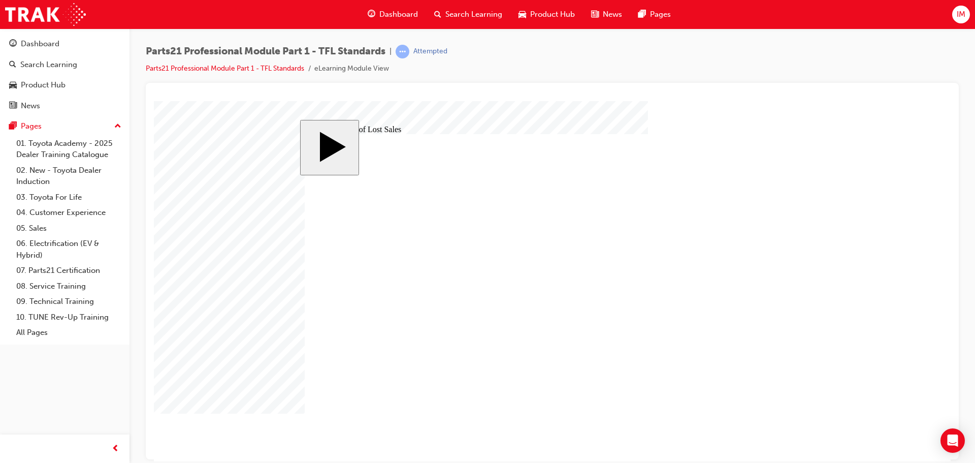
click at [747, 400] on div at bounding box center [552, 281] width 797 height 360
drag, startPoint x: 607, startPoint y: 247, endPoint x: 478, endPoint y: 299, distance: 139.0
drag, startPoint x: 605, startPoint y: 266, endPoint x: 466, endPoint y: 250, distance: 140.5
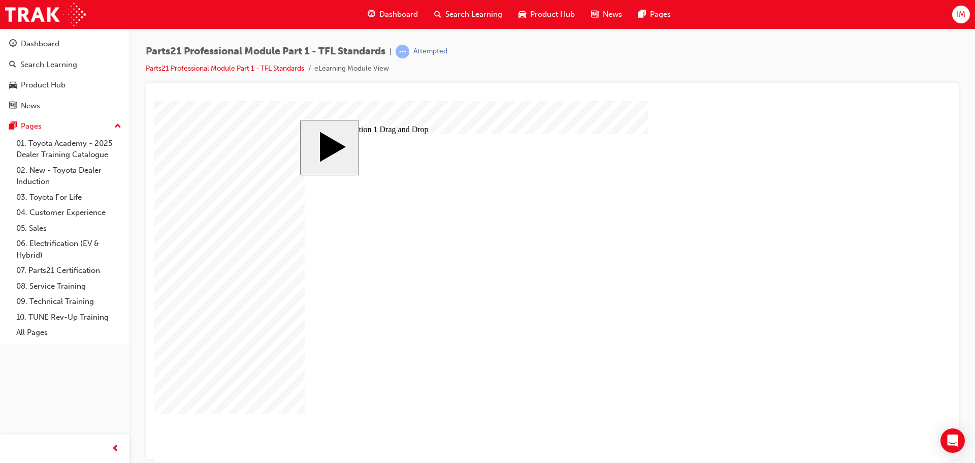
drag, startPoint x: 607, startPoint y: 280, endPoint x: 471, endPoint y: 258, distance: 137.8
drag, startPoint x: 595, startPoint y: 274, endPoint x: 577, endPoint y: 272, distance: 17.8
drag, startPoint x: 492, startPoint y: 247, endPoint x: 491, endPoint y: 263, distance: 16.3
drag, startPoint x: 587, startPoint y: 267, endPoint x: 468, endPoint y: 248, distance: 120.4
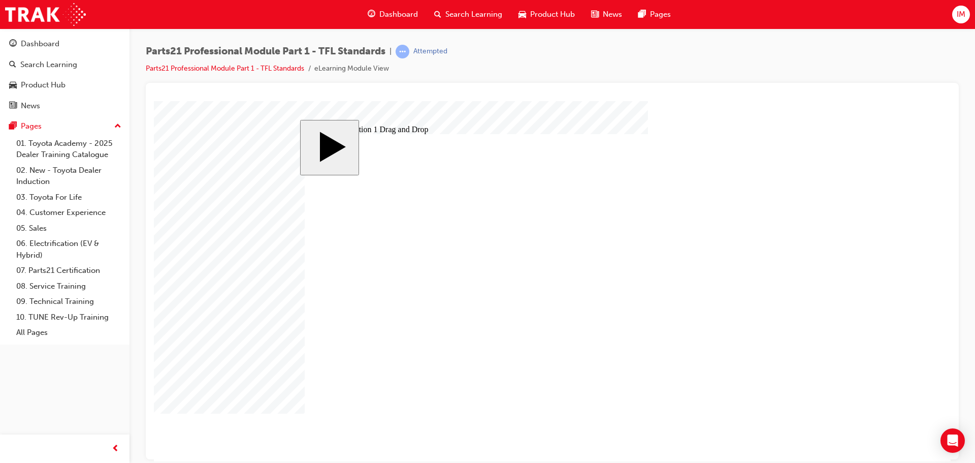
drag, startPoint x: 629, startPoint y: 297, endPoint x: 478, endPoint y: 318, distance: 152.3
drag, startPoint x: 633, startPoint y: 311, endPoint x: 497, endPoint y: 281, distance: 139.3
drag, startPoint x: 636, startPoint y: 336, endPoint x: 467, endPoint y: 368, distance: 171.6
drag, startPoint x: 617, startPoint y: 348, endPoint x: 473, endPoint y: 381, distance: 147.9
drag, startPoint x: 649, startPoint y: 361, endPoint x: 492, endPoint y: 325, distance: 160.9
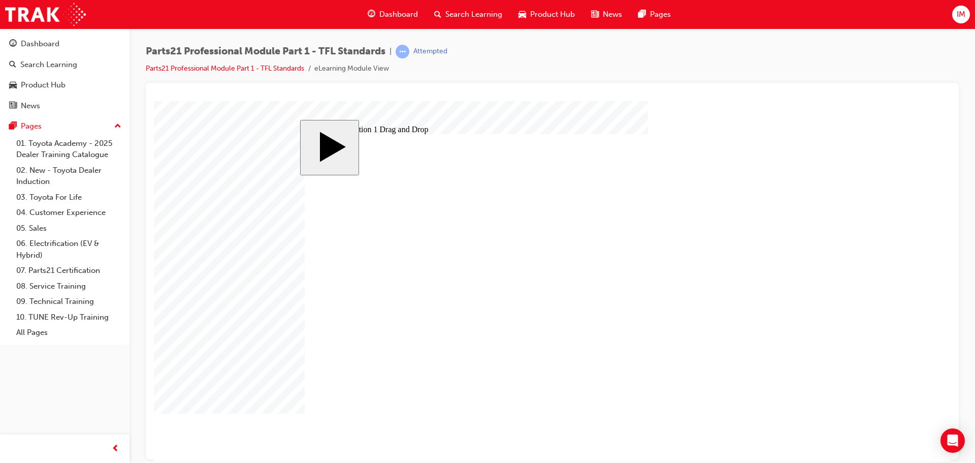
drag, startPoint x: 630, startPoint y: 379, endPoint x: 469, endPoint y: 348, distance: 163.9
checkbox input "true"
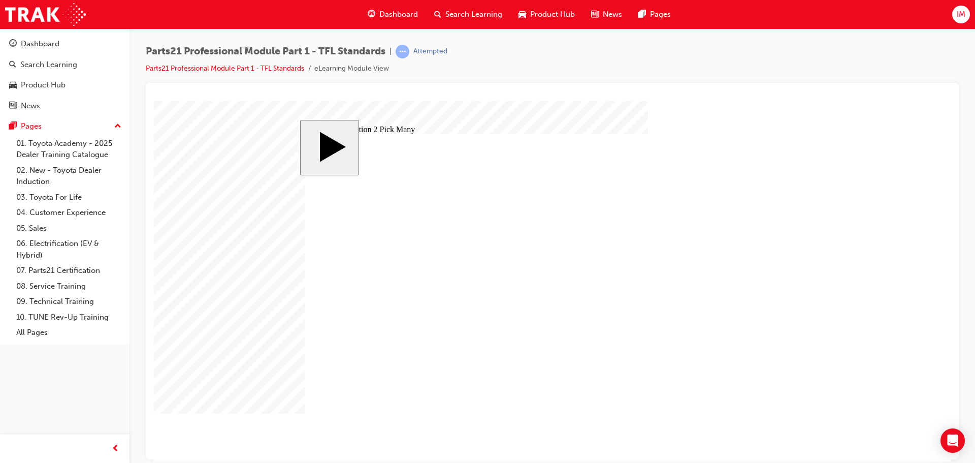
checkbox input "true"
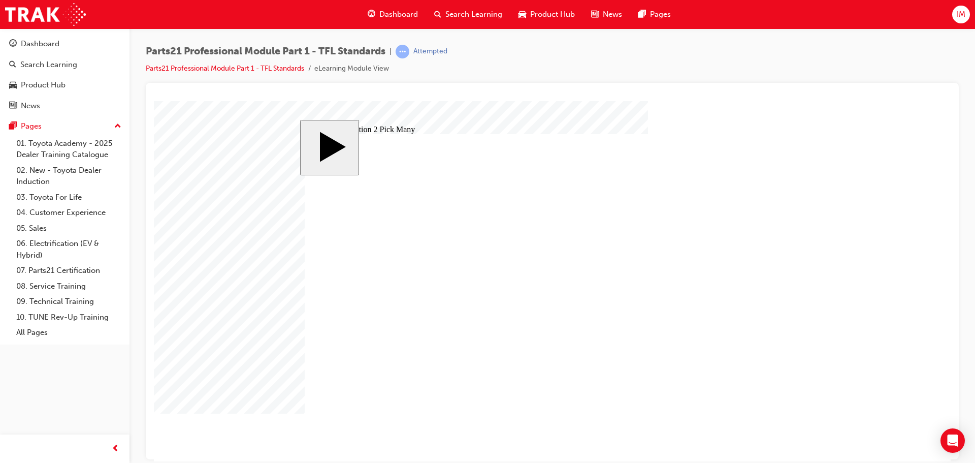
checkbox input "true"
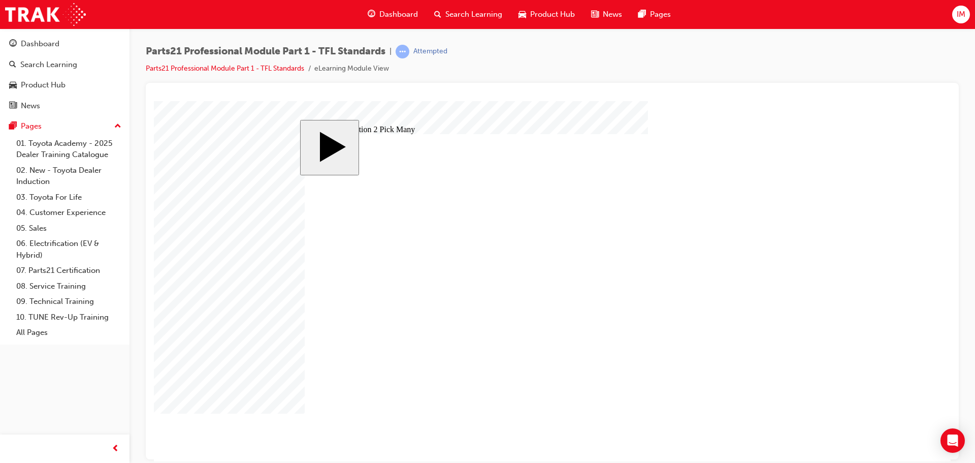
drag, startPoint x: 505, startPoint y: 348, endPoint x: 398, endPoint y: 343, distance: 107.7
checkbox input "true"
drag, startPoint x: 490, startPoint y: 352, endPoint x: 557, endPoint y: 353, distance: 66.5
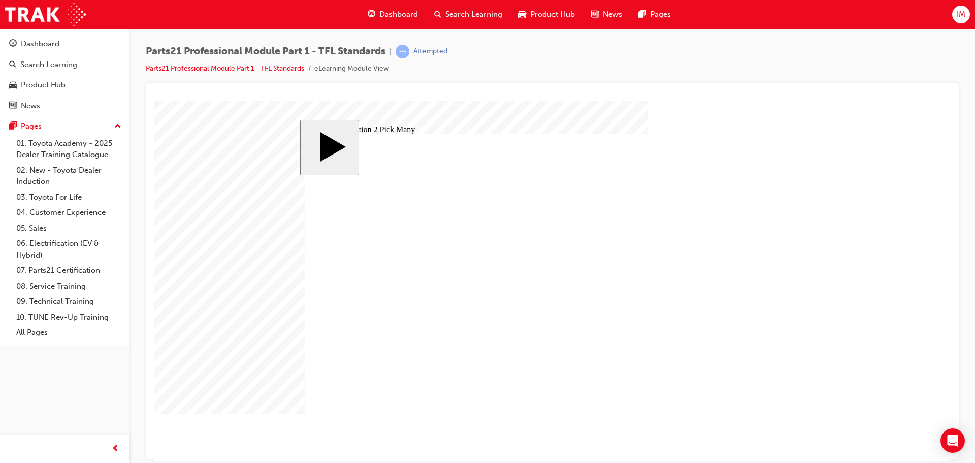
drag, startPoint x: 557, startPoint y: 353, endPoint x: 533, endPoint y: 353, distance: 23.9
checkbox input "false"
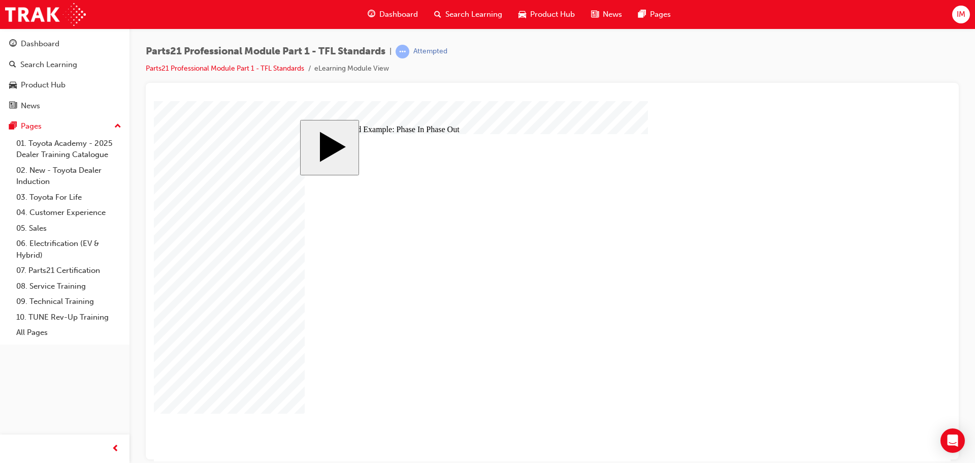
checkbox input "true"
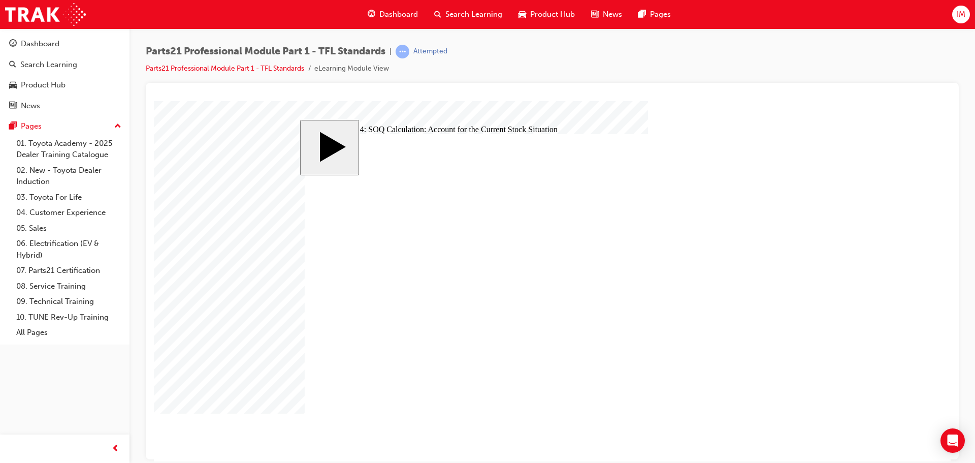
checkbox input "true"
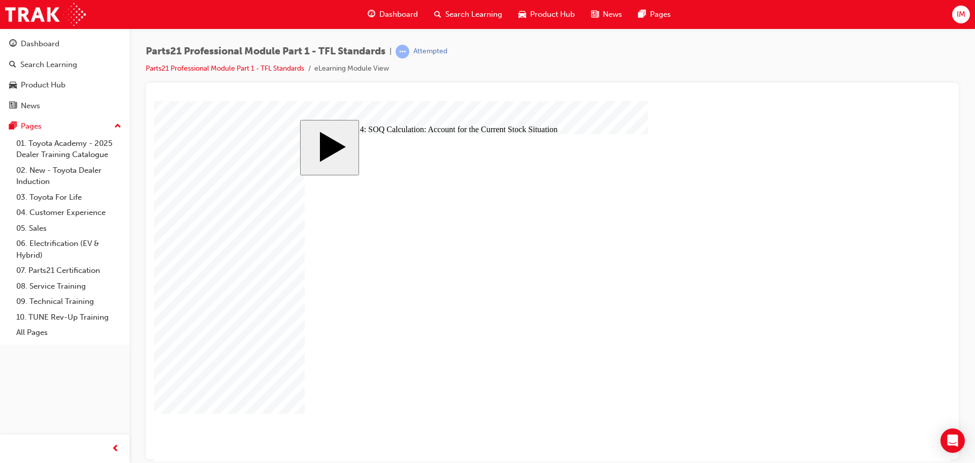
type input "8"
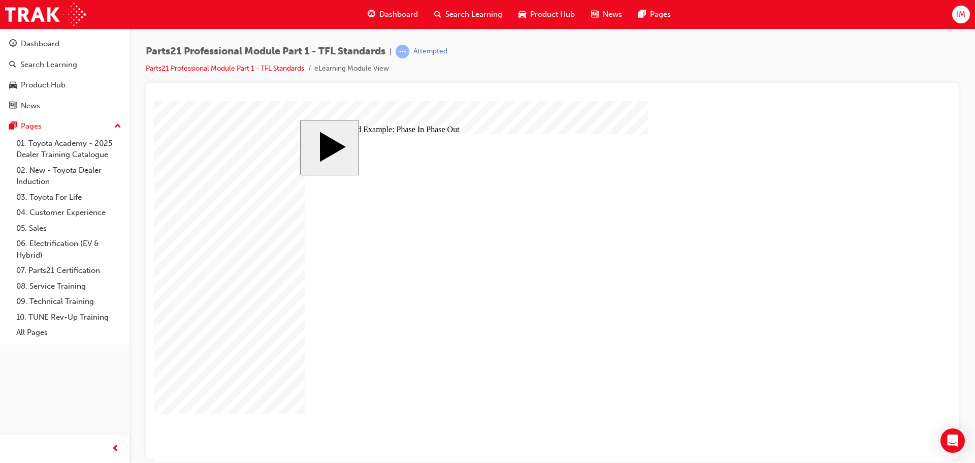
checkbox input "true"
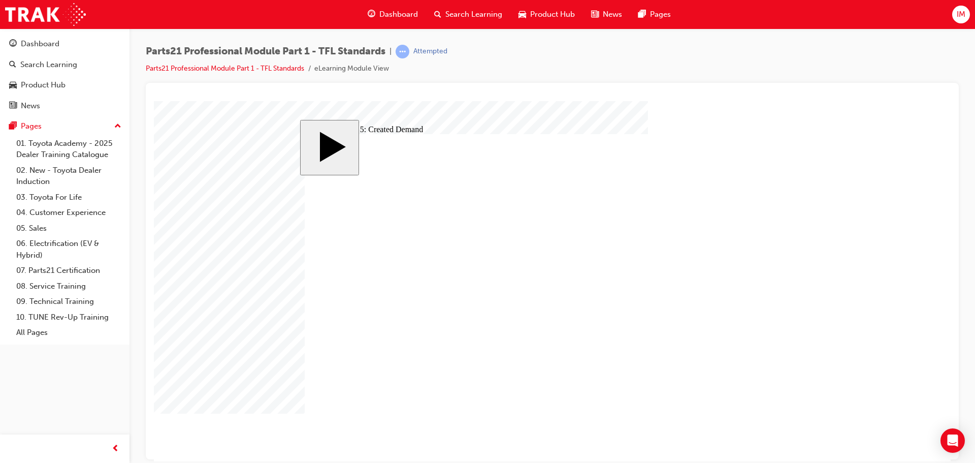
checkbox input "true"
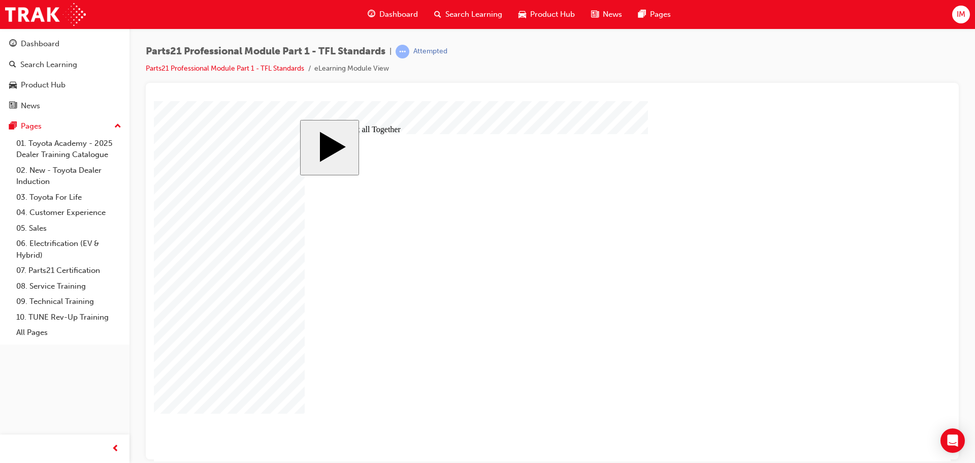
drag, startPoint x: 666, startPoint y: 235, endPoint x: 690, endPoint y: 223, distance: 26.8
drag, startPoint x: 690, startPoint y: 223, endPoint x: 682, endPoint y: 228, distance: 9.4
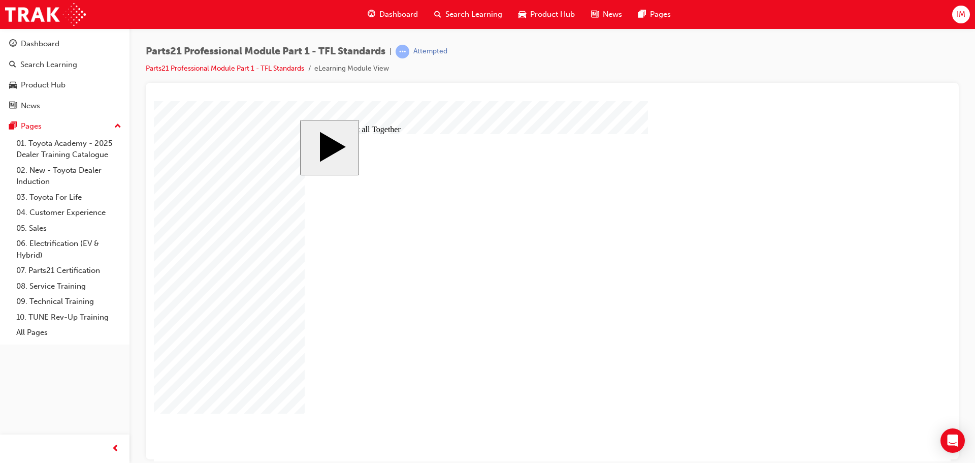
click at [734, 413] on div at bounding box center [552, 281] width 797 height 360
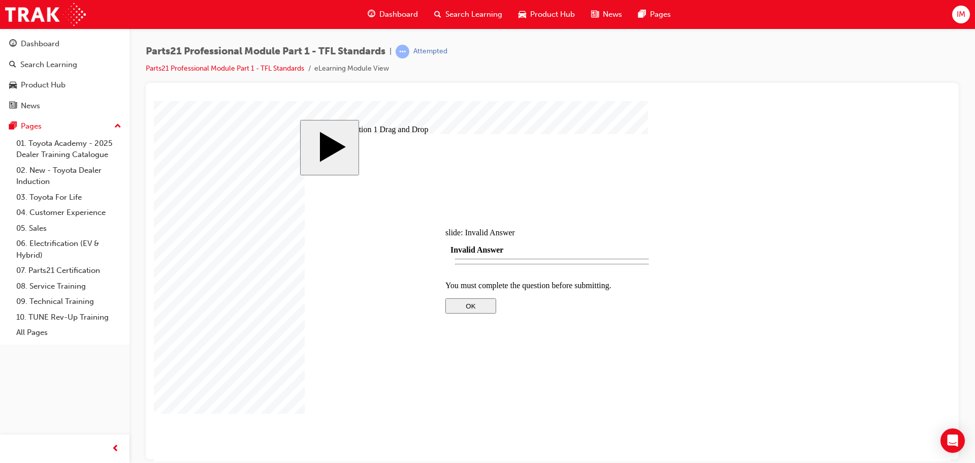
click at [570, 387] on div at bounding box center [551, 387] width 213 height 0
drag, startPoint x: 613, startPoint y: 252, endPoint x: 484, endPoint y: 301, distance: 138.2
drag, startPoint x: 589, startPoint y: 262, endPoint x: 477, endPoint y: 251, distance: 112.8
drag, startPoint x: 578, startPoint y: 276, endPoint x: 468, endPoint y: 268, distance: 110.5
drag, startPoint x: 570, startPoint y: 314, endPoint x: 428, endPoint y: 313, distance: 141.1
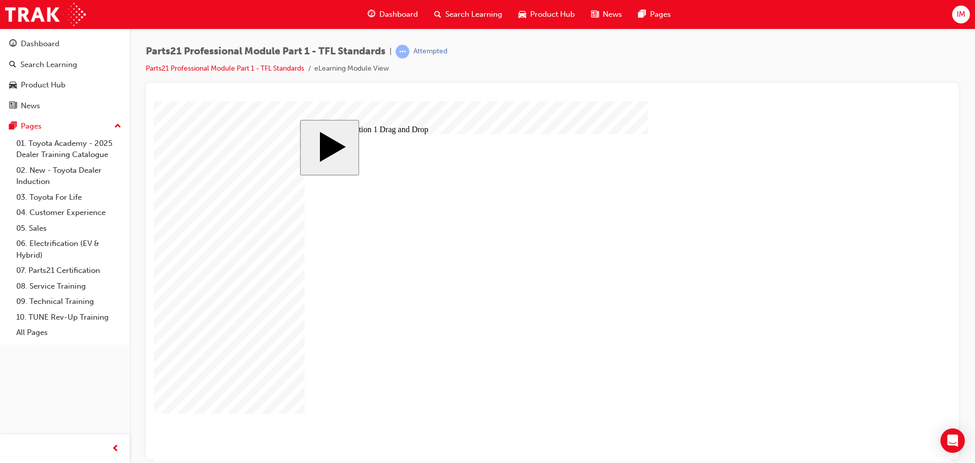
drag, startPoint x: 618, startPoint y: 314, endPoint x: 493, endPoint y: 283, distance: 128.8
drag, startPoint x: 613, startPoint y: 325, endPoint x: 432, endPoint y: 360, distance: 184.5
drag, startPoint x: 659, startPoint y: 343, endPoint x: 486, endPoint y: 379, distance: 176.8
drag, startPoint x: 624, startPoint y: 365, endPoint x: 471, endPoint y: 328, distance: 157.7
drag, startPoint x: 593, startPoint y: 379, endPoint x: 456, endPoint y: 347, distance: 140.6
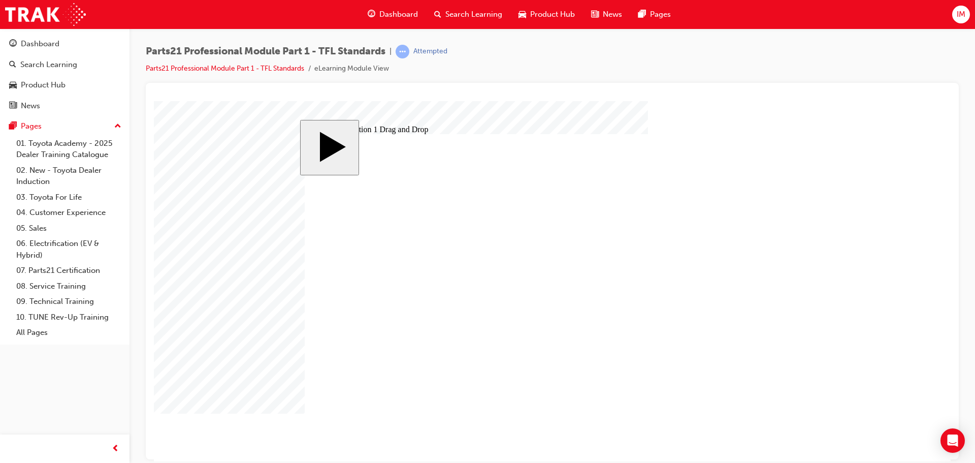
drag, startPoint x: 681, startPoint y: 401, endPoint x: 862, endPoint y: 350, distance: 187.2
click at [854, 350] on body "slide: Quiz Question 1 Drag and Drop MENU Rectangle 6 HELP Rectangle 6 EXIT Rec…" at bounding box center [552, 281] width 797 height 360
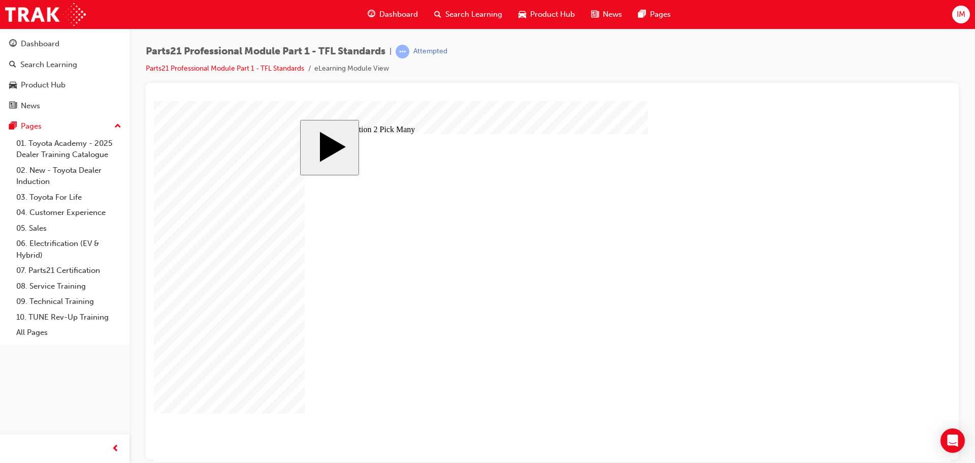
checkbox input "true"
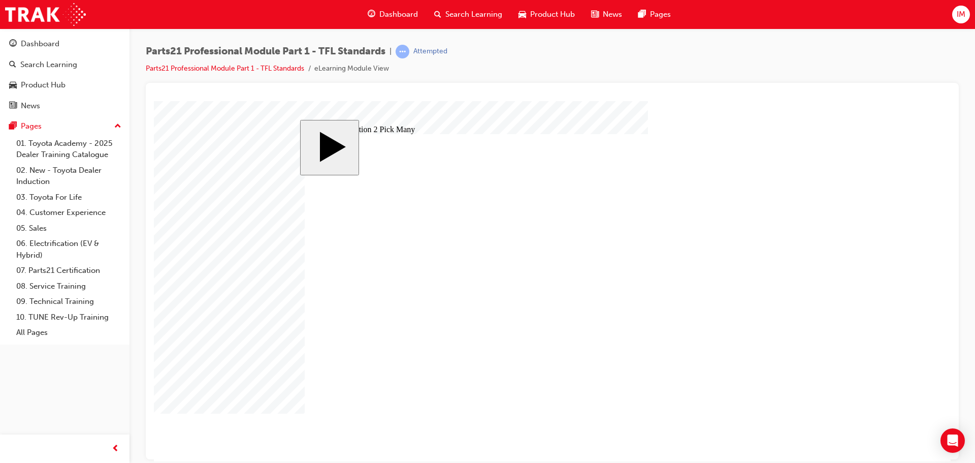
checkbox input "true"
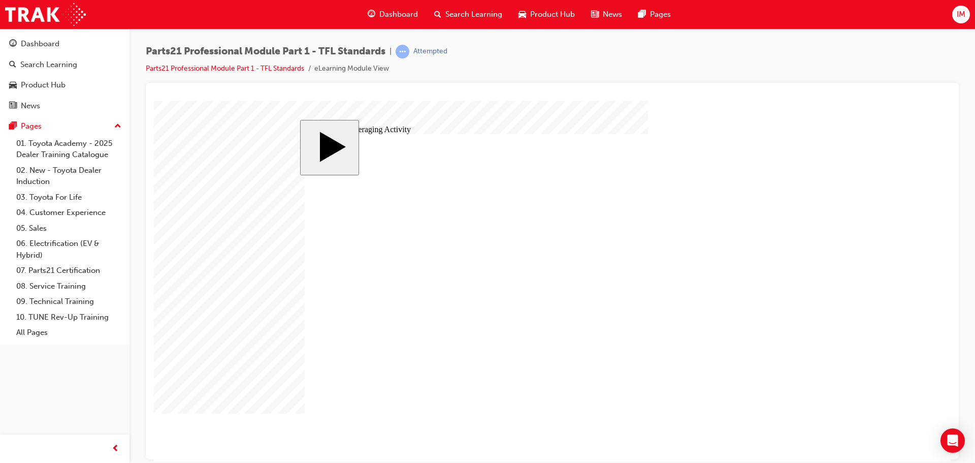
type input "5"
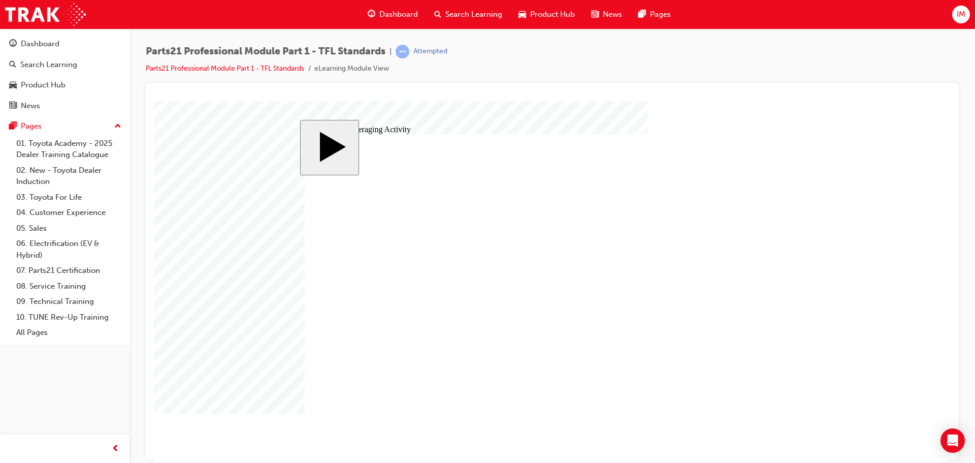
type input "5"
drag, startPoint x: 775, startPoint y: 385, endPoint x: 775, endPoint y: 395, distance: 10.7
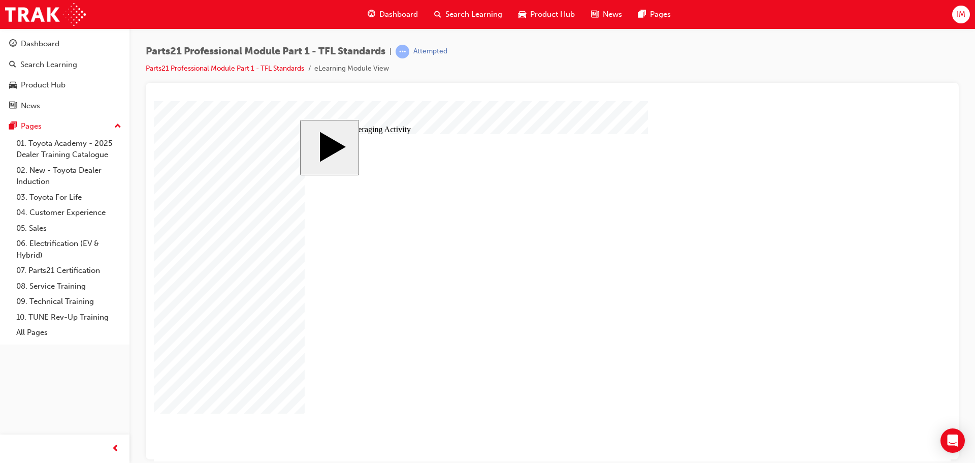
type input "5"
type input "2"
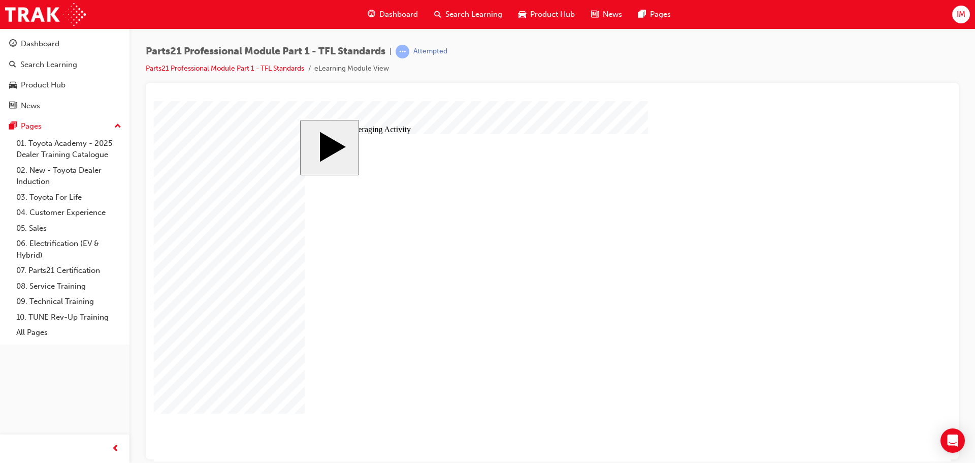
drag, startPoint x: 516, startPoint y: 306, endPoint x: 549, endPoint y: 318, distance: 34.7
drag, startPoint x: 549, startPoint y: 318, endPoint x: 534, endPoint y: 318, distance: 15.2
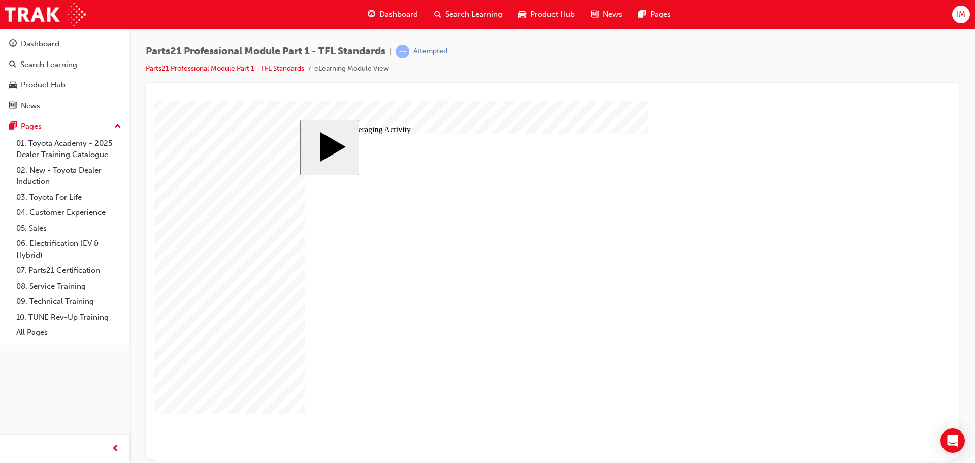
type input "21"
type input "2"
type input "9"
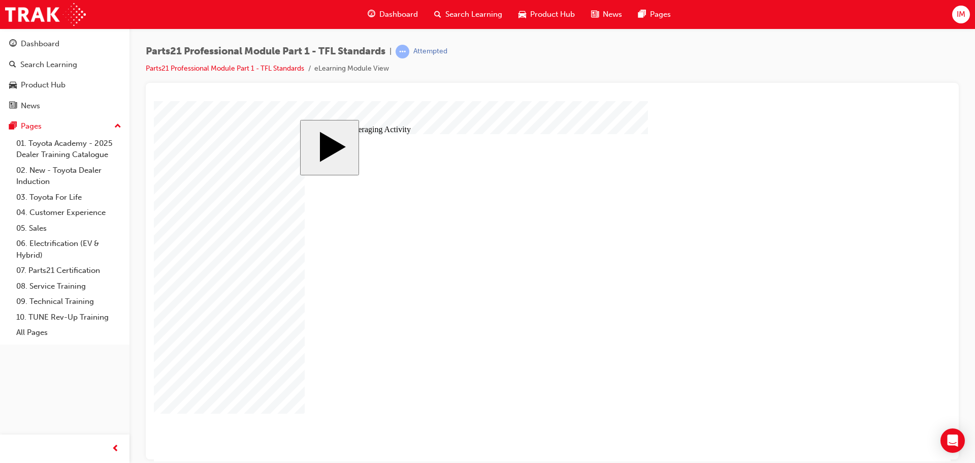
type input "9"
type input "99"
type input "999"
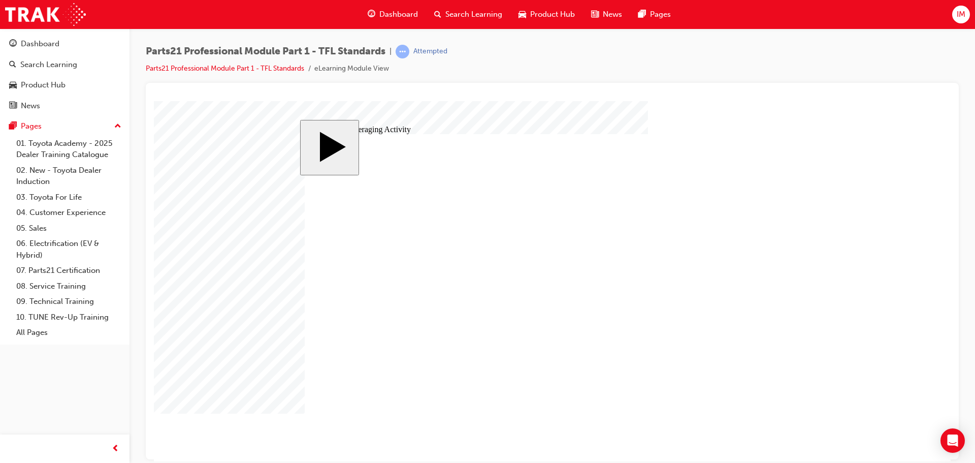
type input "9999"
type input "99999"
type input "999999"
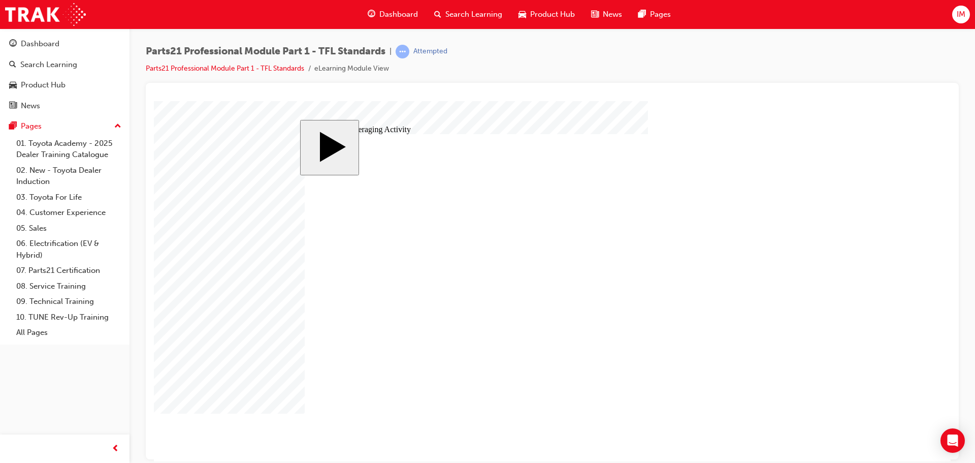
type input "999999"
type input "9999999"
type input "99999999"
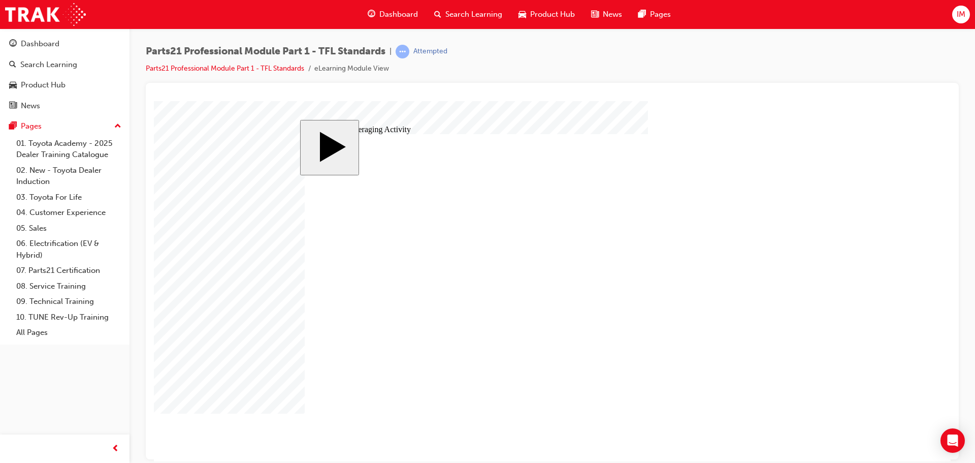
scroll to position [0, 24]
type input "999999999"
type input "9999999999"
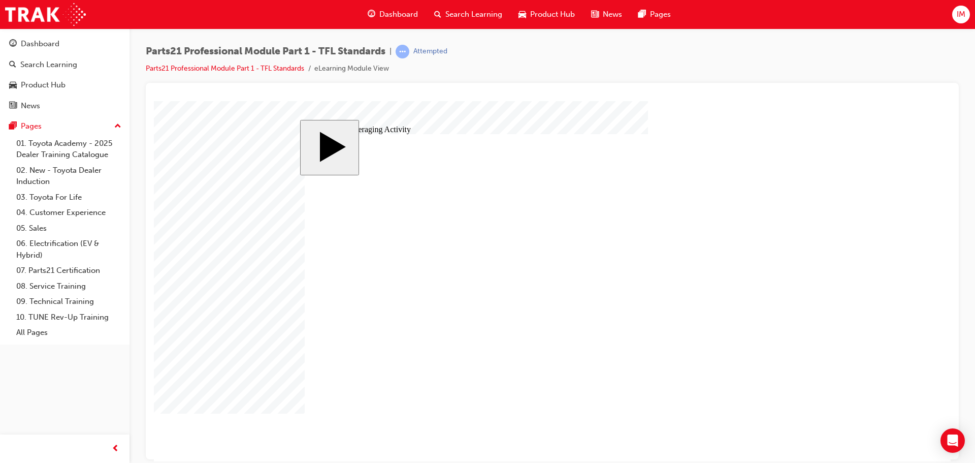
type input "99999999999"
type input "999999999999"
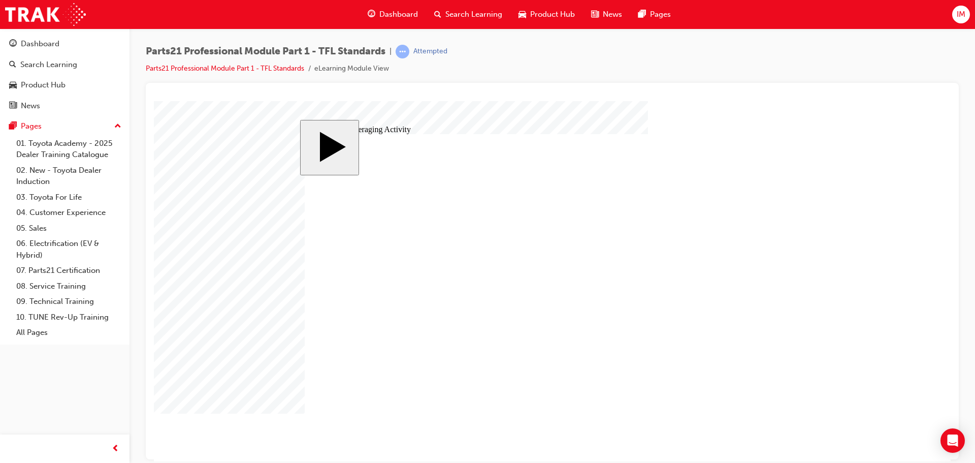
type input "9999999999999"
type input "99999999999999"
type input "999999999999999"
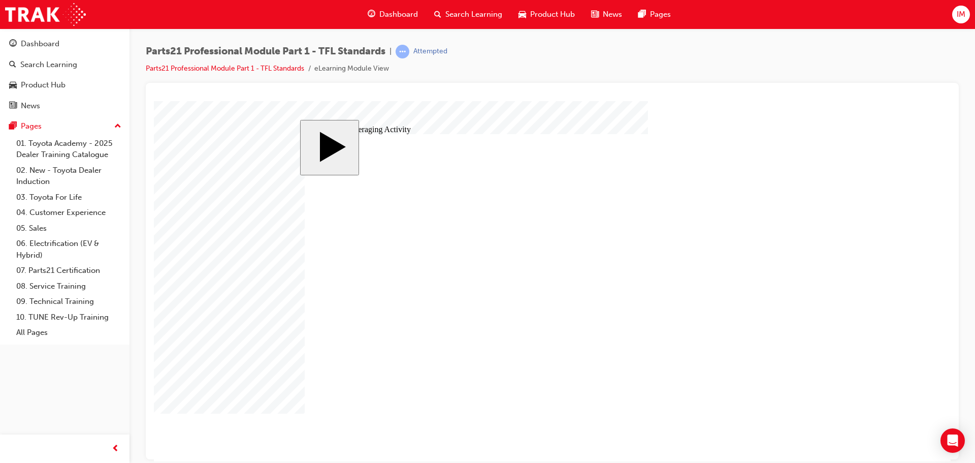
type input "999999999999999"
type input "9999999999999999"
type input "99999999999999999"
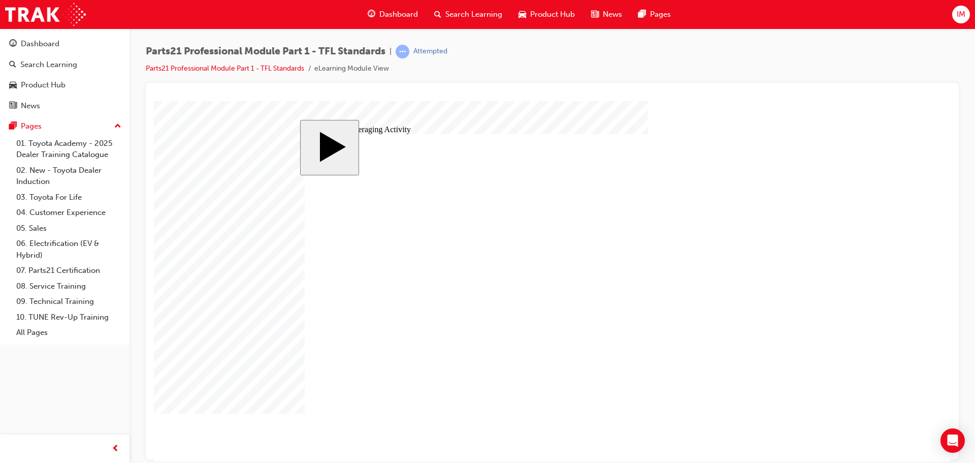
type input "99999999999999999"
type input "999999999999999999"
type input "9999999999999999999"
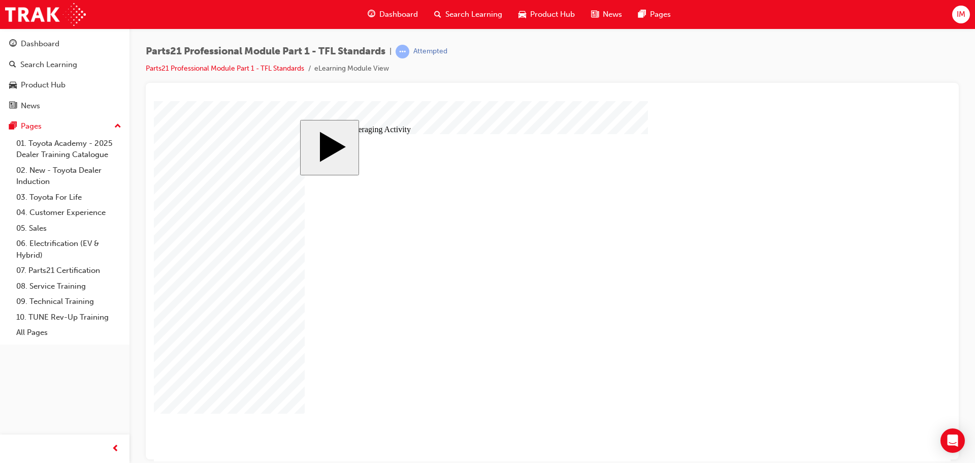
type input "99999999999999999999"
type input "999999999999999999999"
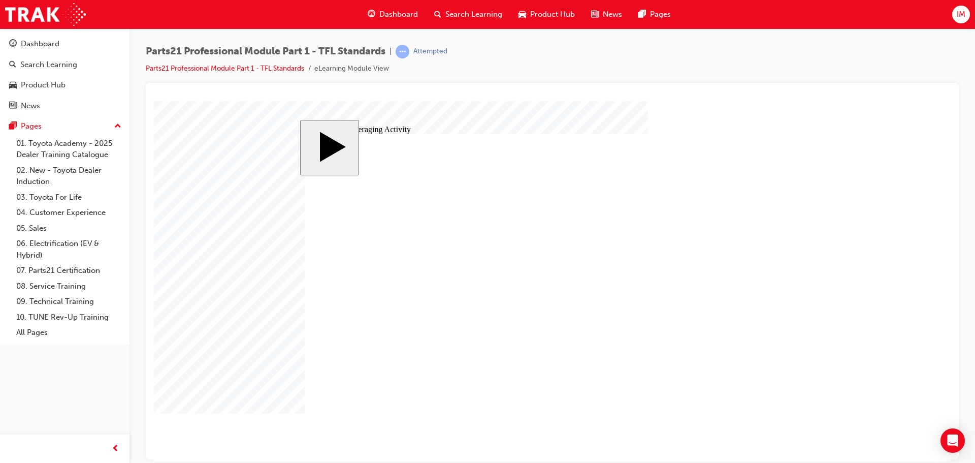
type input "9999999999999999999999"
type input "99999999999999999999999"
type input "999999999999999999999999"
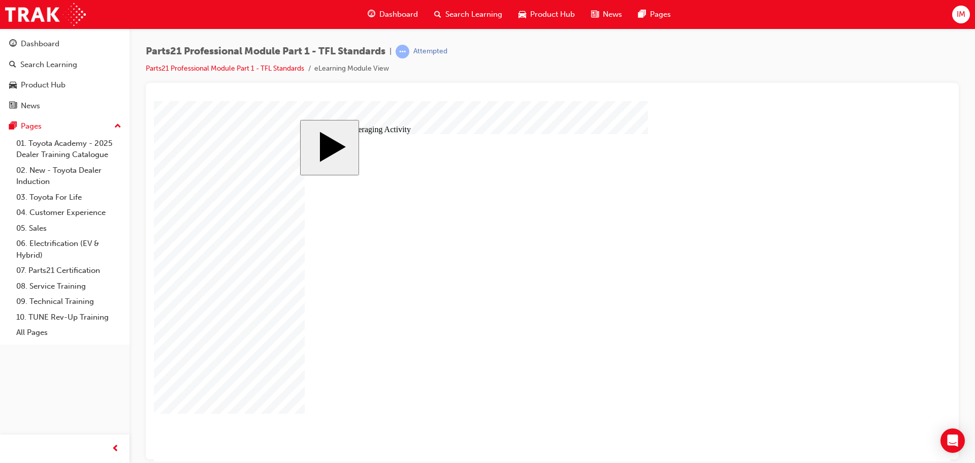
type input "999999999999999999999999"
type input "9999999999999999999999999"
type input "99999999999999999999999999"
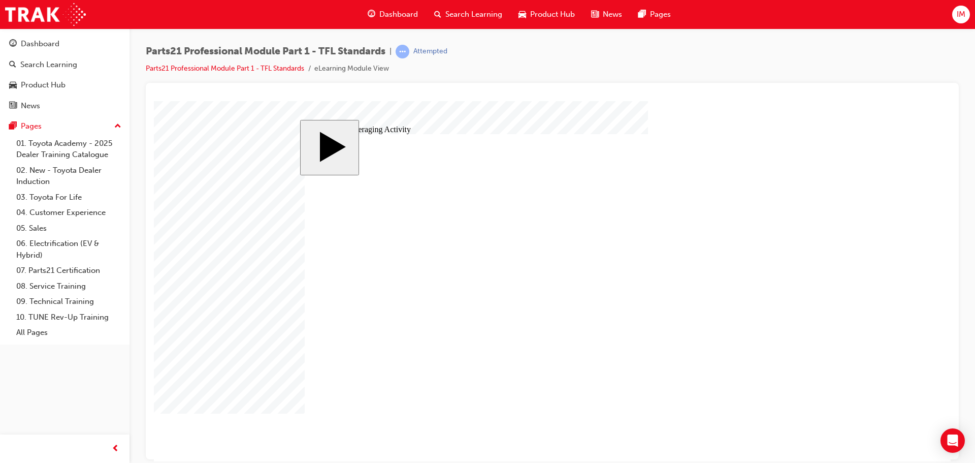
scroll to position [0, 128]
type input "999999999999999999999999999"
type input "9999999999999999999999999999"
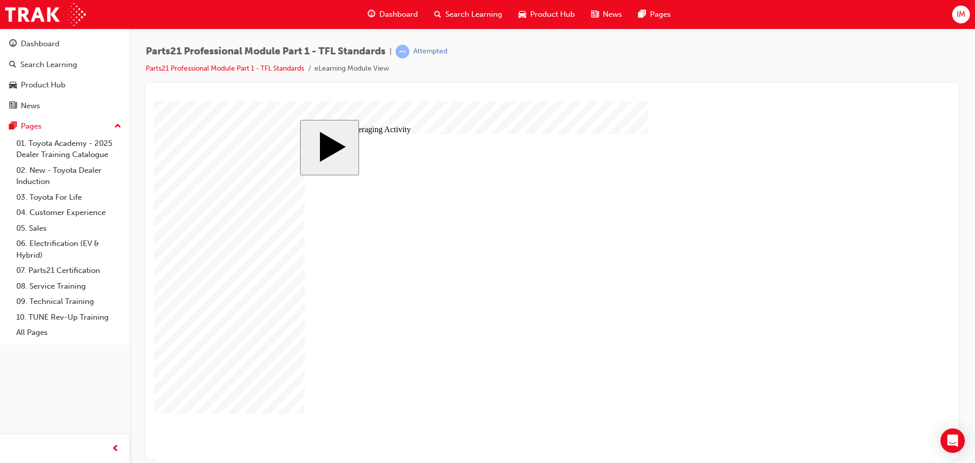
type input "99999999999999999999999999999"
type input "999999999999999999999999999999"
type input "9999999999999999999999999999999"
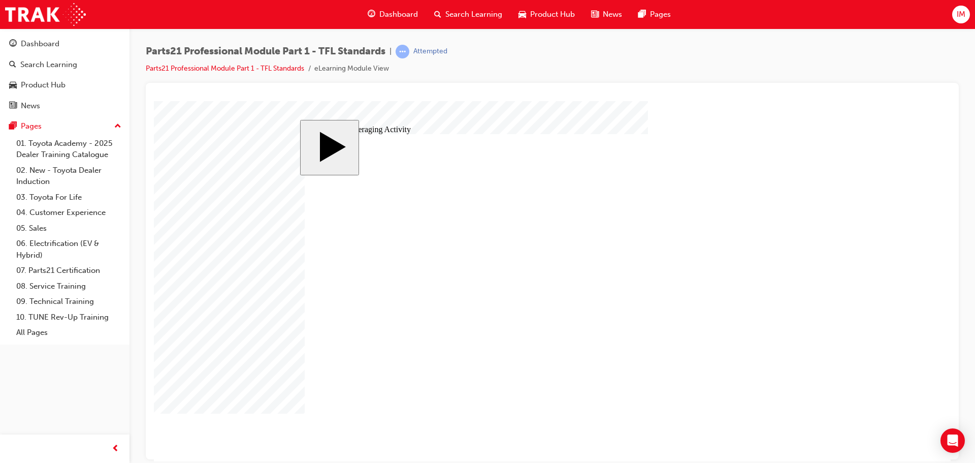
type input "9999999999999999999999999999999"
type input "99999999999999999999999999999999"
type input "999999999999999999999999999999999"
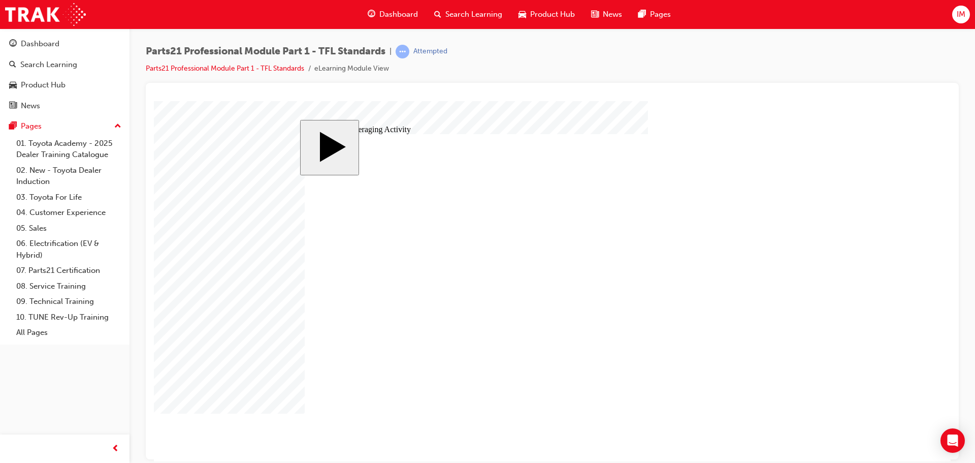
type input "999999999999999999999999999999999"
type input "9999999999999999999999999999999999"
type input "99999999999999999999999999999999999"
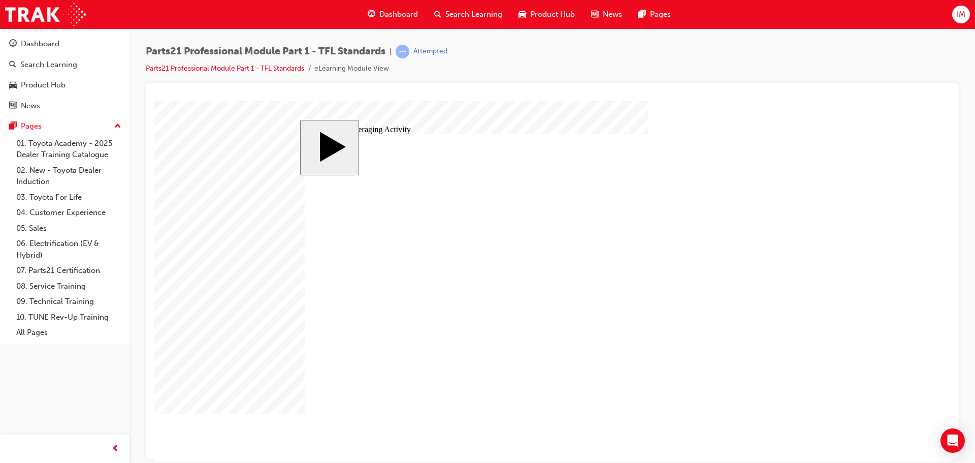
type input "999999999999999999999999999999999999"
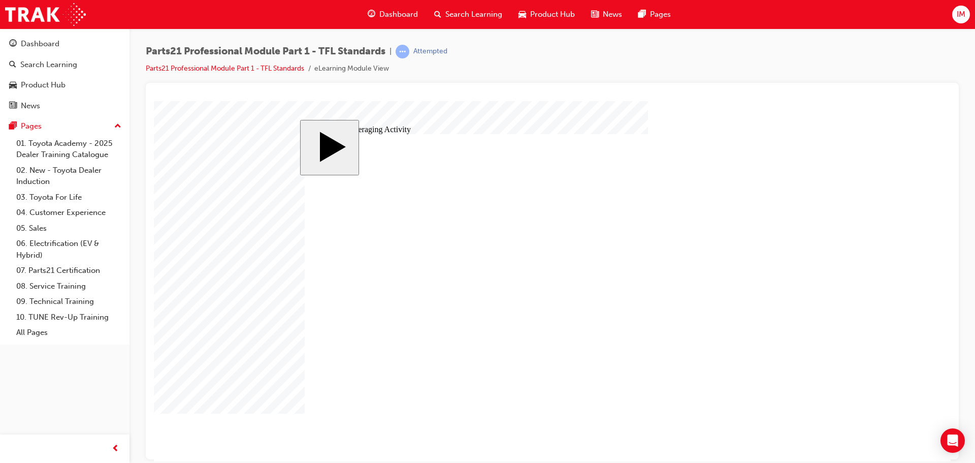
drag, startPoint x: 769, startPoint y: 402, endPoint x: 717, endPoint y: 386, distance: 53.6
drag, startPoint x: 559, startPoint y: 325, endPoint x: 462, endPoint y: 314, distance: 98.1
